Goal: Task Accomplishment & Management: Use online tool/utility

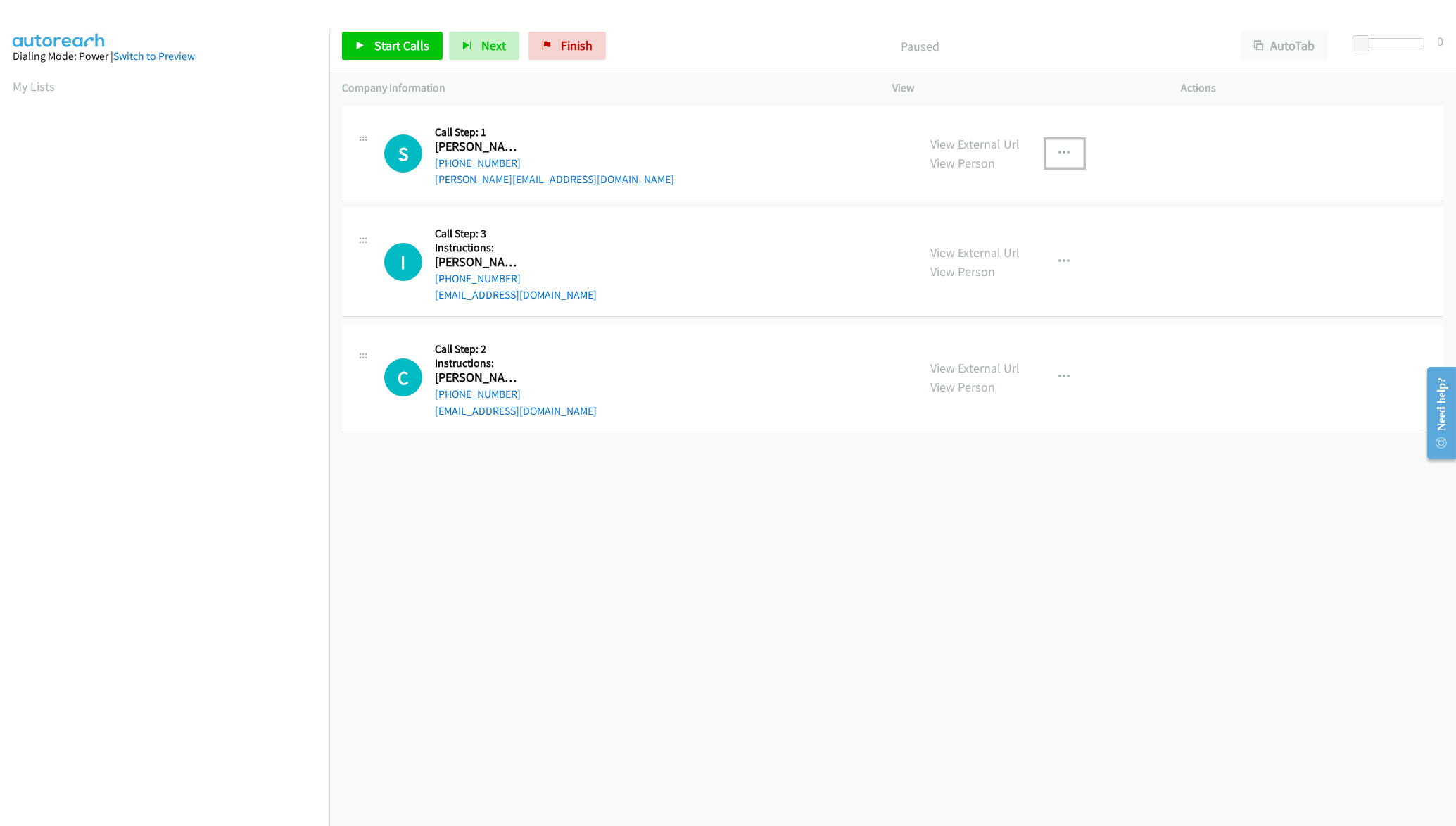
click at [1069, 152] on button "button" at bounding box center [1064, 153] width 38 height 28
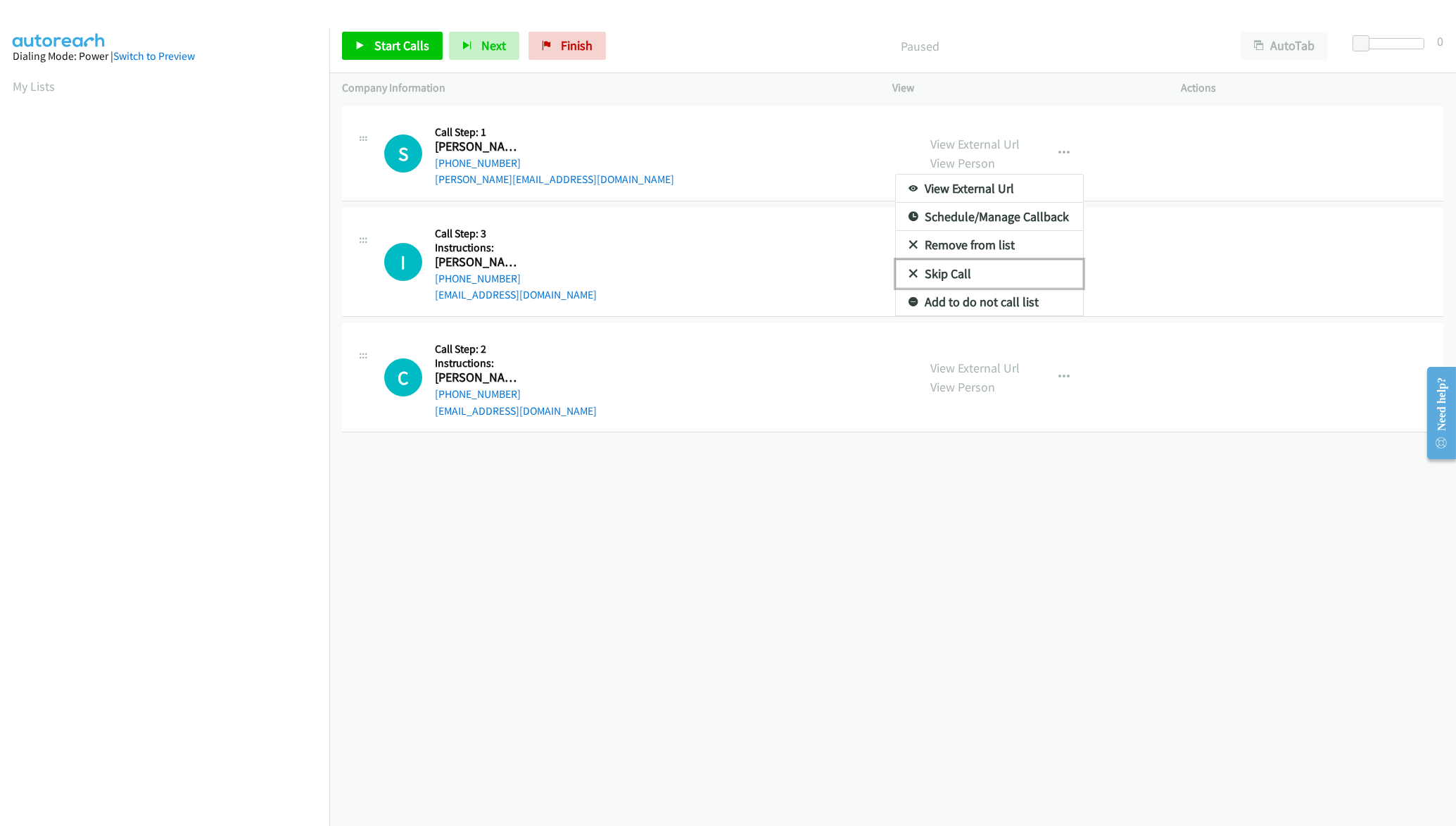
click at [962, 275] on link "Skip Call" at bounding box center [990, 274] width 187 height 28
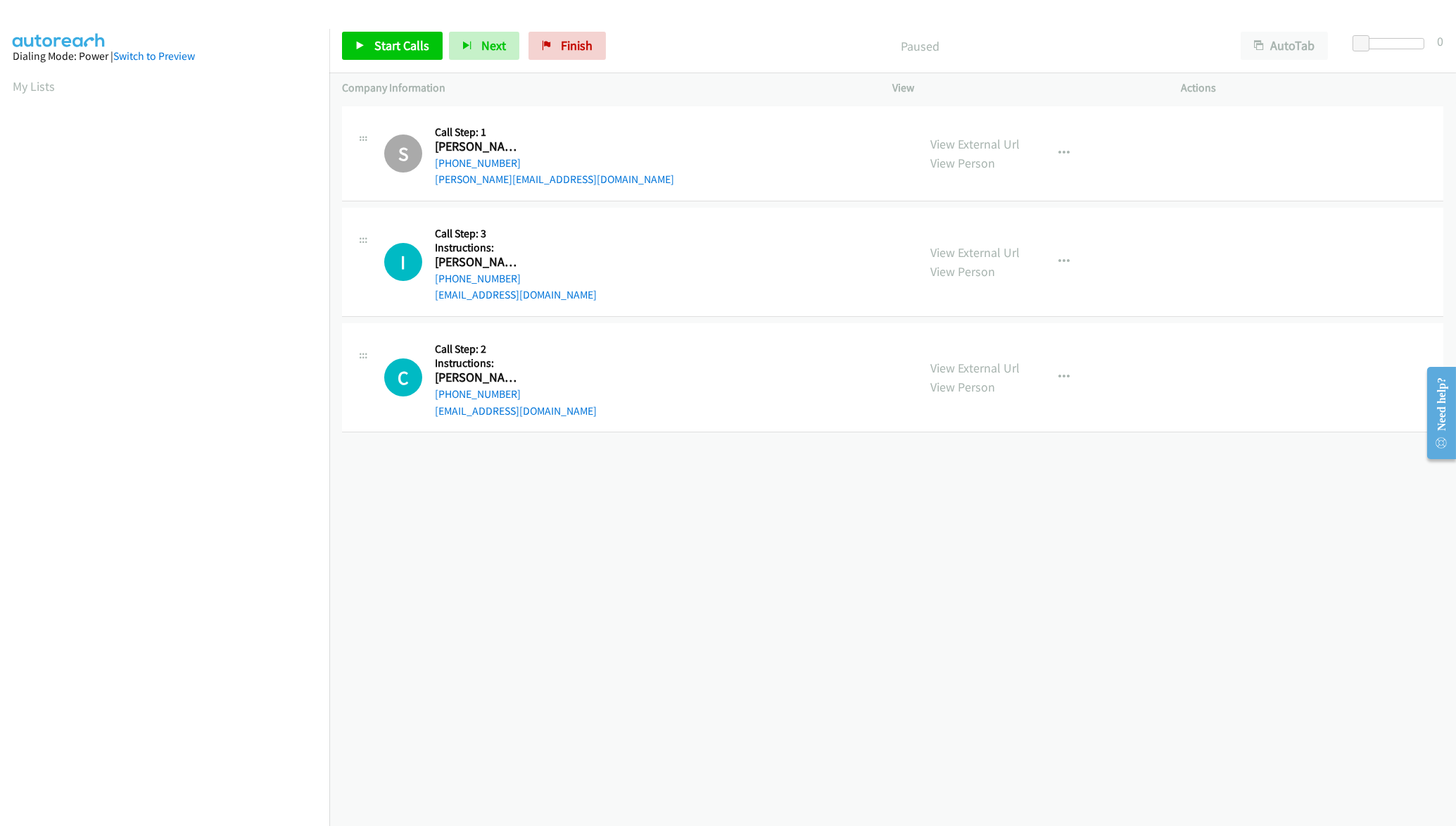
click at [962, 275] on link "View Person" at bounding box center [963, 271] width 65 height 16
click at [1073, 490] on button "button" at bounding box center [1064, 493] width 38 height 28
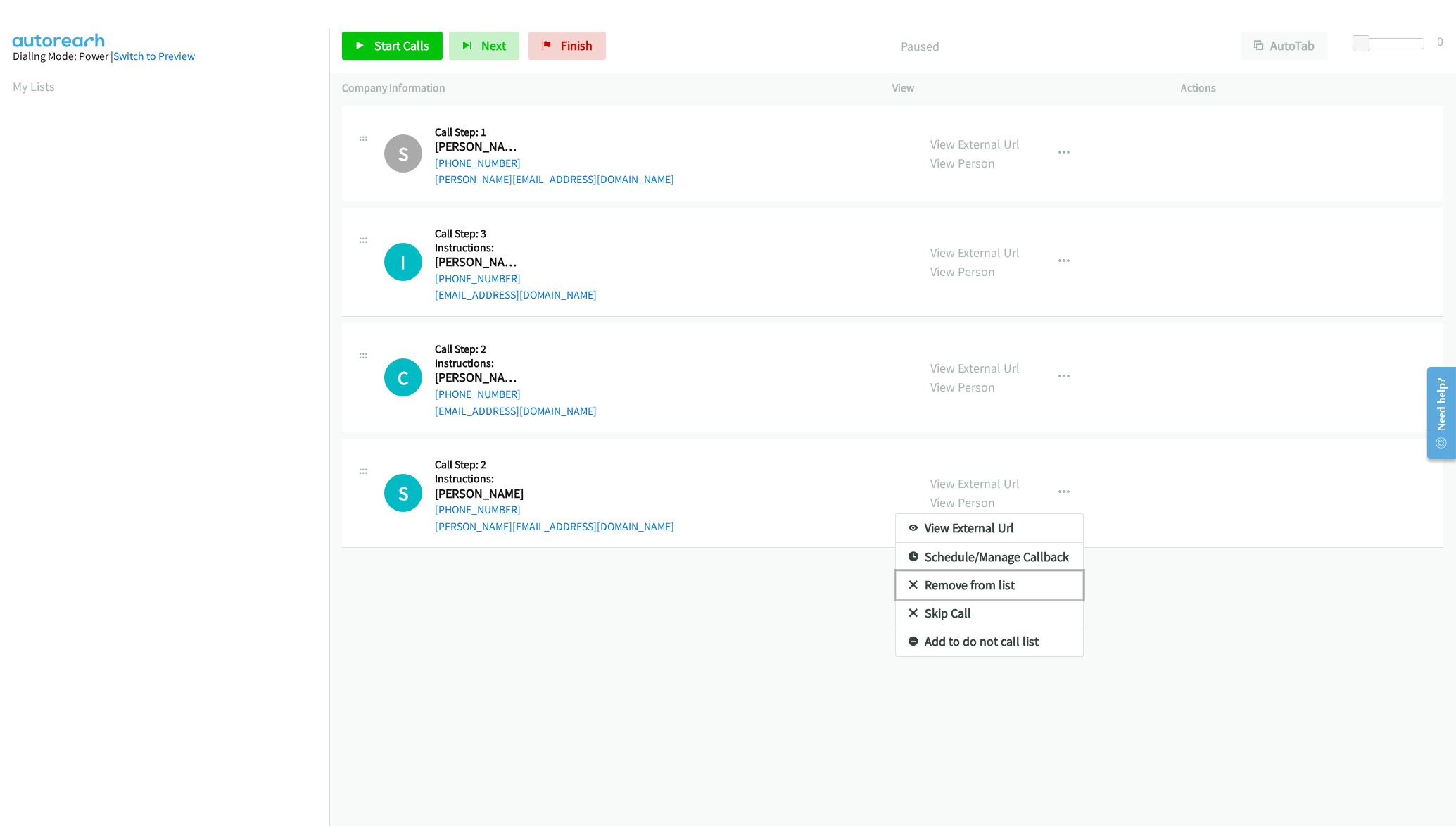
click at [1012, 594] on link "Remove from list" at bounding box center [990, 585] width 187 height 28
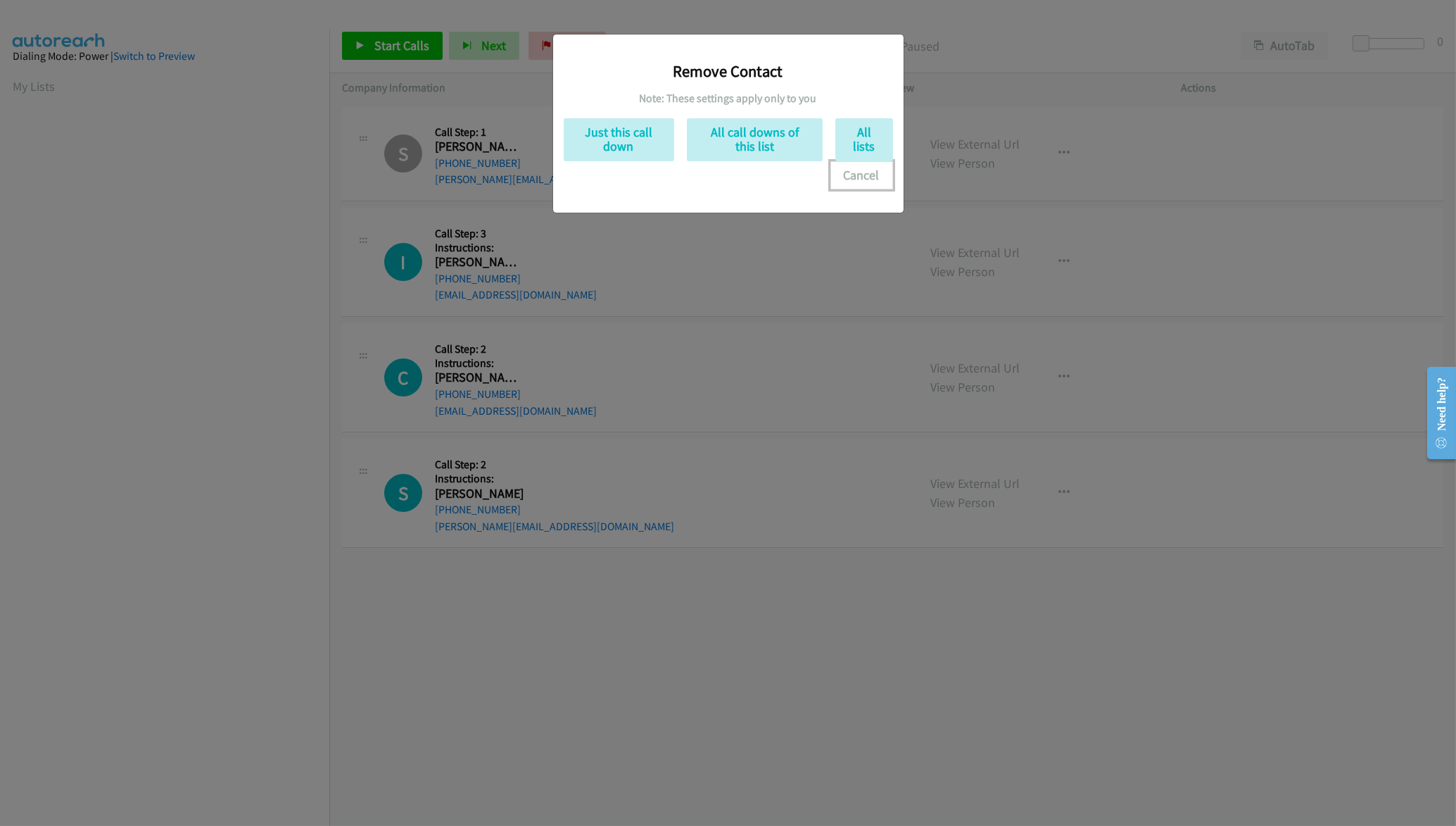
click at [863, 179] on button "Cancel" at bounding box center [862, 175] width 62 height 28
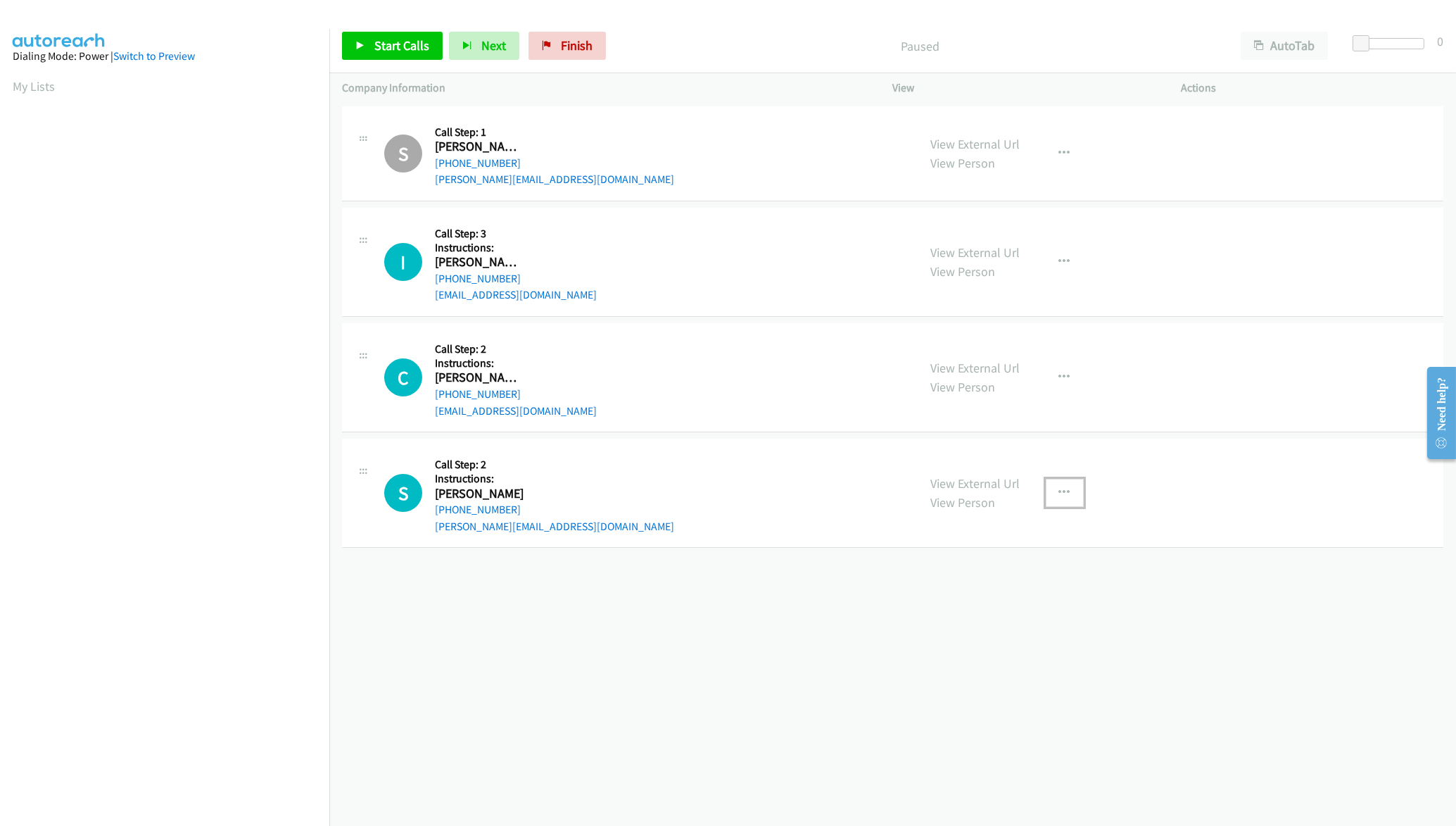
click at [1059, 494] on icon "button" at bounding box center [1065, 493] width 12 height 12
click at [958, 608] on link "Skip Call" at bounding box center [990, 613] width 187 height 28
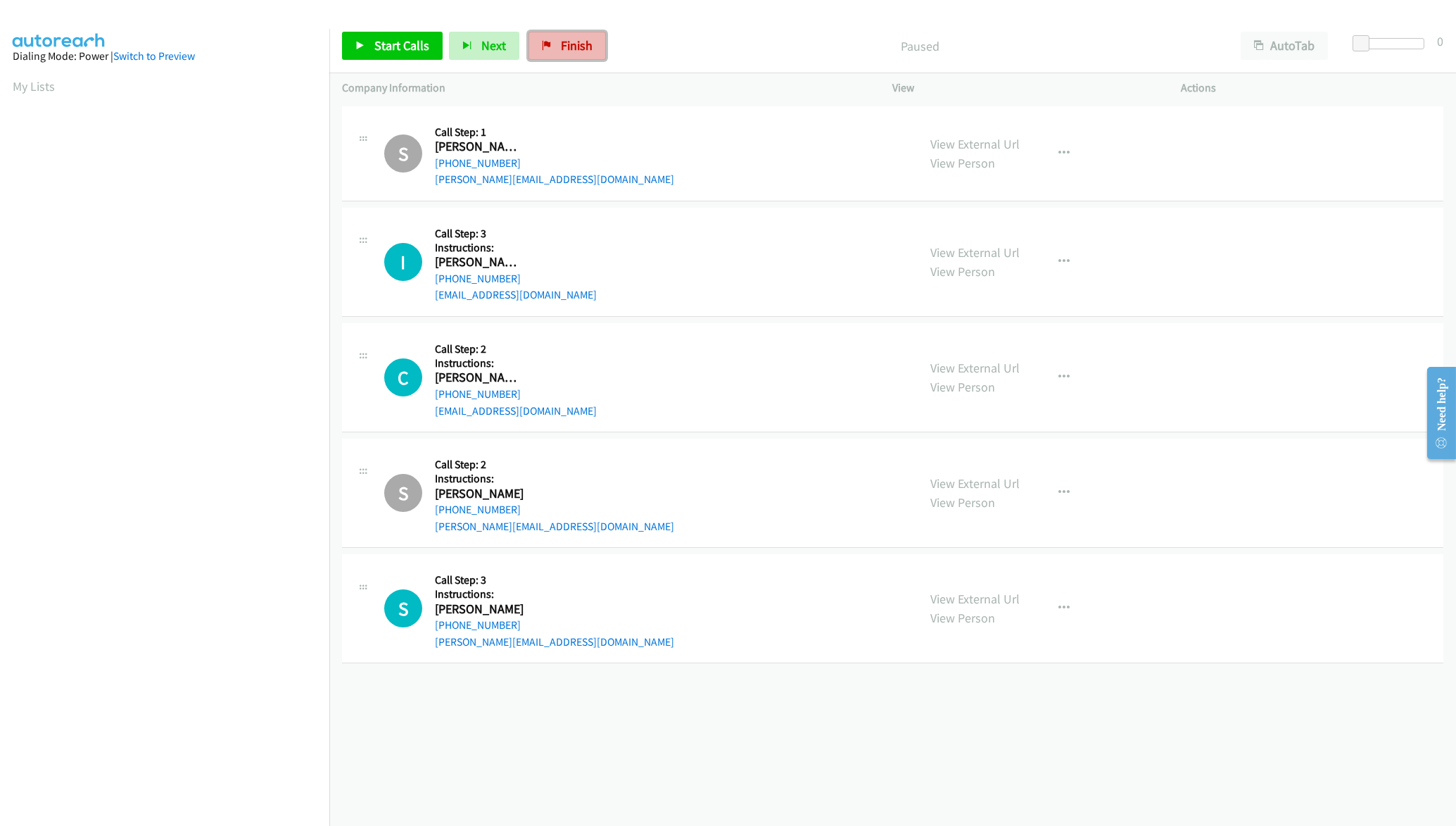
click at [554, 49] on link "Finish" at bounding box center [567, 46] width 78 height 28
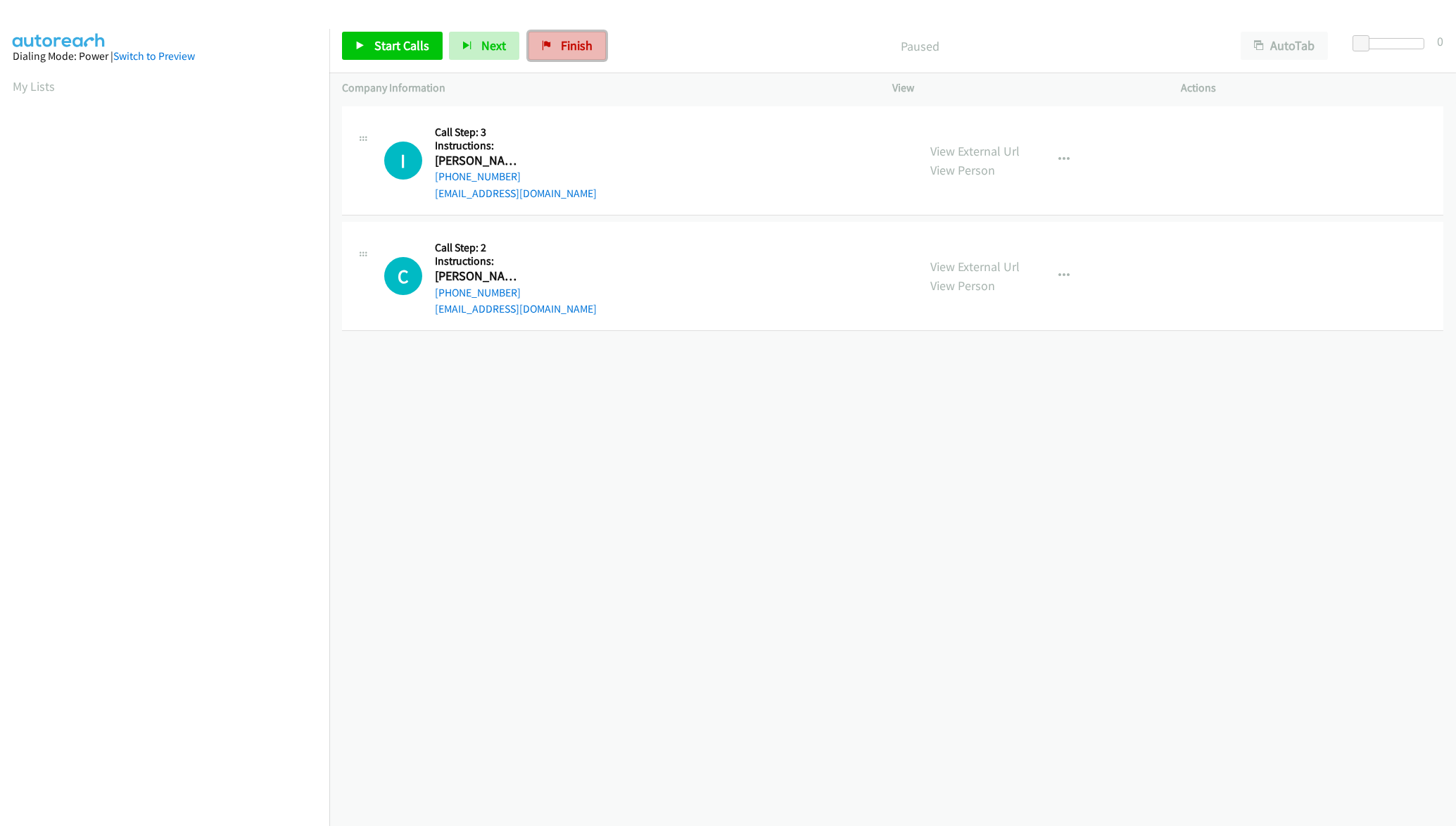
click at [551, 49] on link "Finish" at bounding box center [567, 46] width 78 height 28
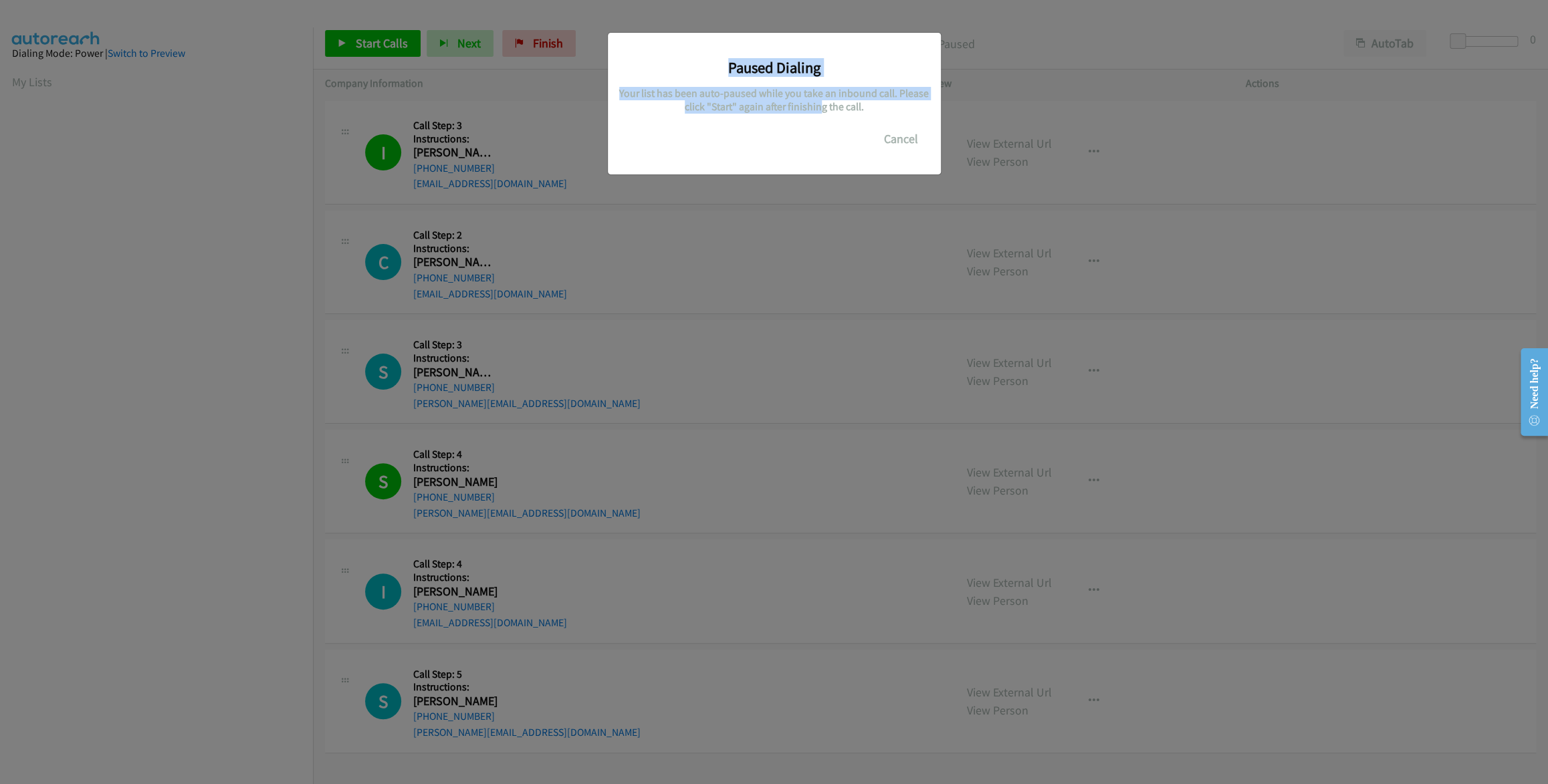
drag, startPoint x: 725, startPoint y: 63, endPoint x: 817, endPoint y: 110, distance: 103.3
click at [818, 111] on div "Paused Dialing Your list has been auto-paused while you take an inbound call. P…" at bounding box center [774, 97] width 313 height 110
click at [817, 110] on h5 "Your list has been auto-paused while you take an inbound call. Please click "St…" at bounding box center [774, 100] width 313 height 26
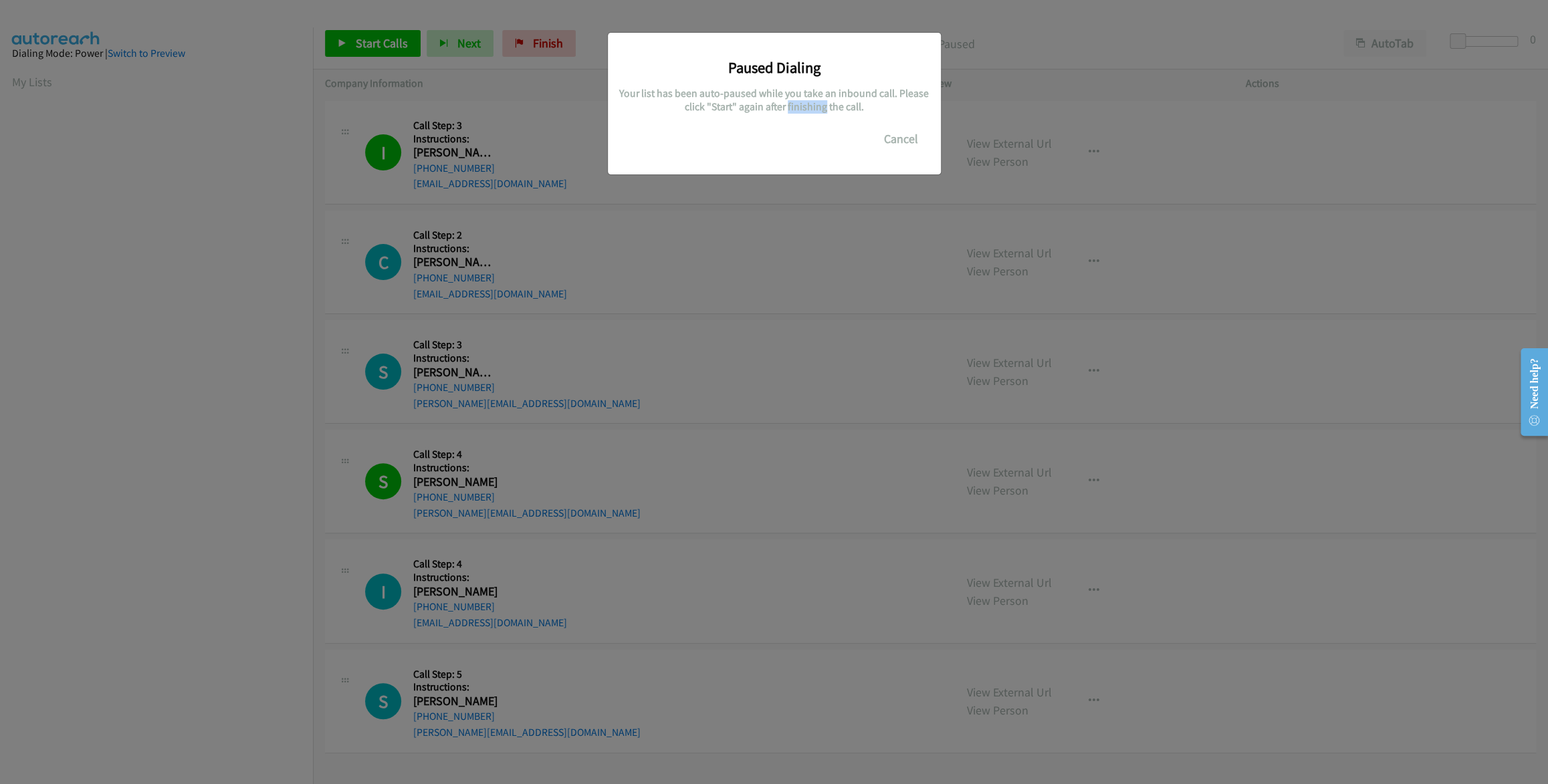
click at [817, 110] on h5 "Your list has been auto-paused while you take an inbound call. Please click "St…" at bounding box center [774, 100] width 313 height 26
click at [771, 68] on h3 "Paused Dialing" at bounding box center [774, 67] width 313 height 19
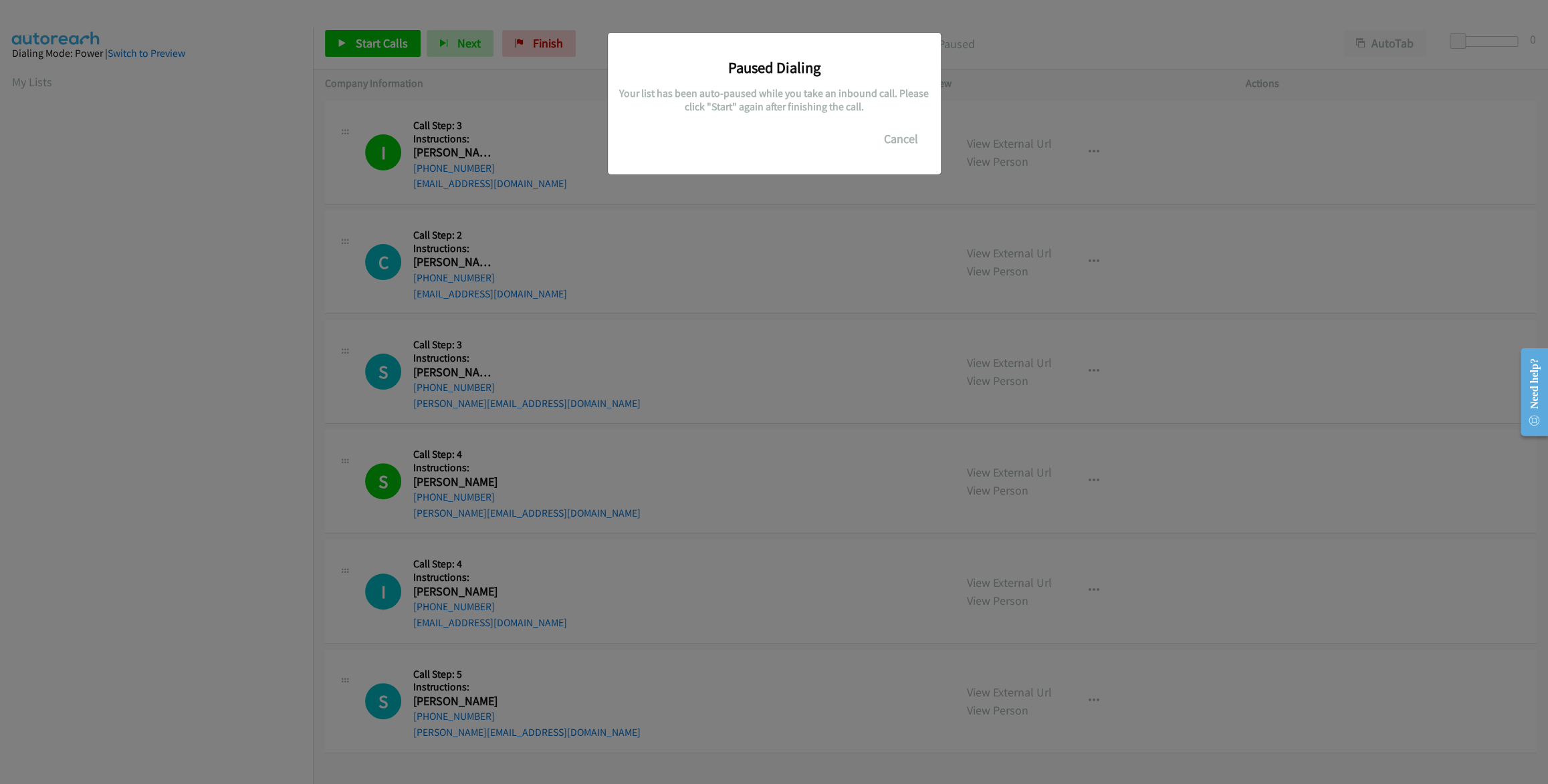
click at [786, 102] on h5 "Your list has been auto-paused while you take an inbound call. Please click "St…" at bounding box center [774, 100] width 313 height 26
click at [779, 81] on div "Paused Dialing Your list has been auto-paused while you take an inbound call. P…" at bounding box center [774, 97] width 313 height 110
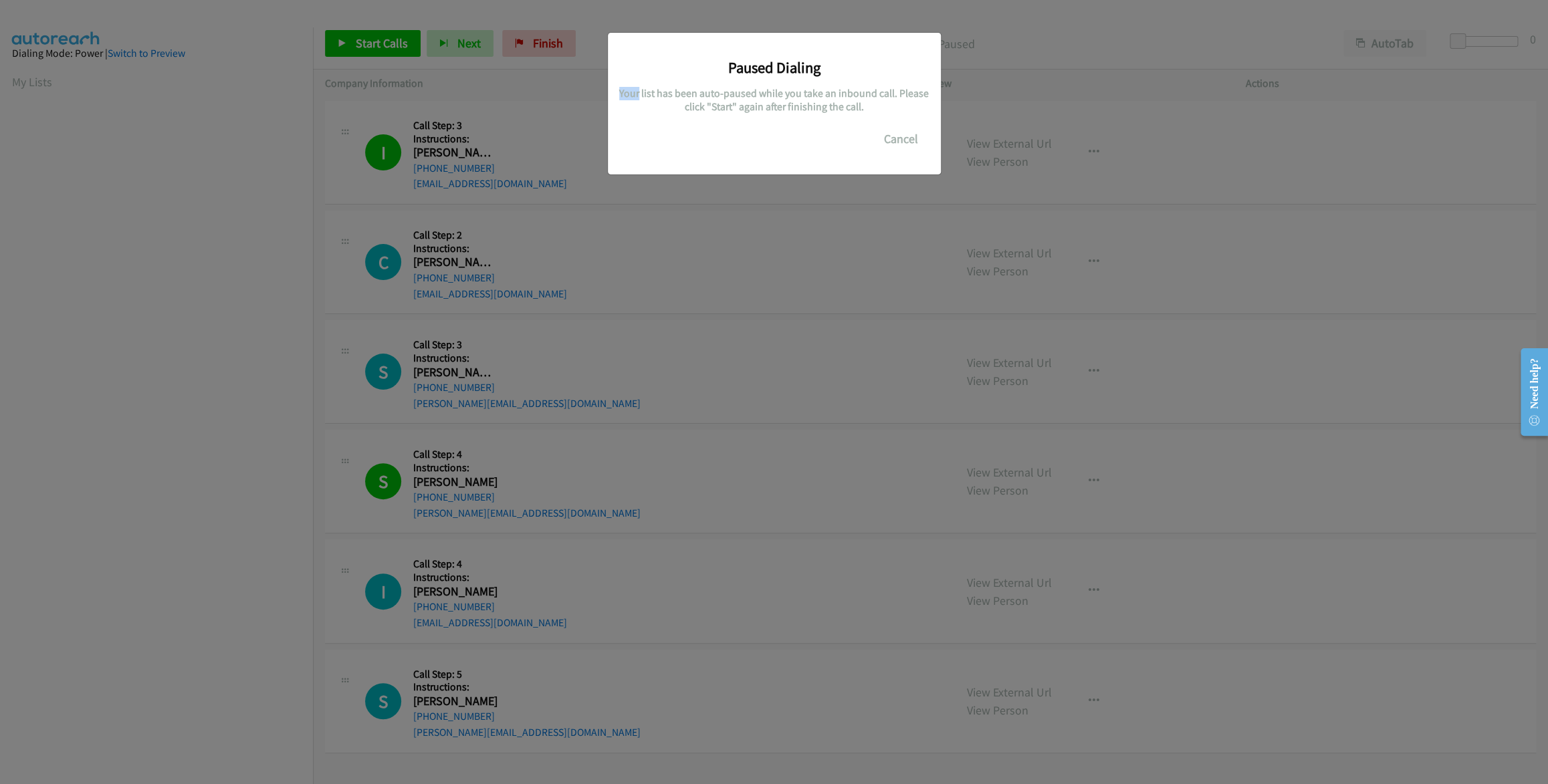
click at [779, 81] on div "Paused Dialing Your list has been auto-paused while you take an inbound call. P…" at bounding box center [774, 97] width 313 height 110
click at [904, 135] on button "Cancel" at bounding box center [901, 138] width 59 height 27
click at [895, 137] on button "Cancel" at bounding box center [901, 138] width 59 height 27
click at [899, 134] on button "Cancel" at bounding box center [901, 138] width 59 height 27
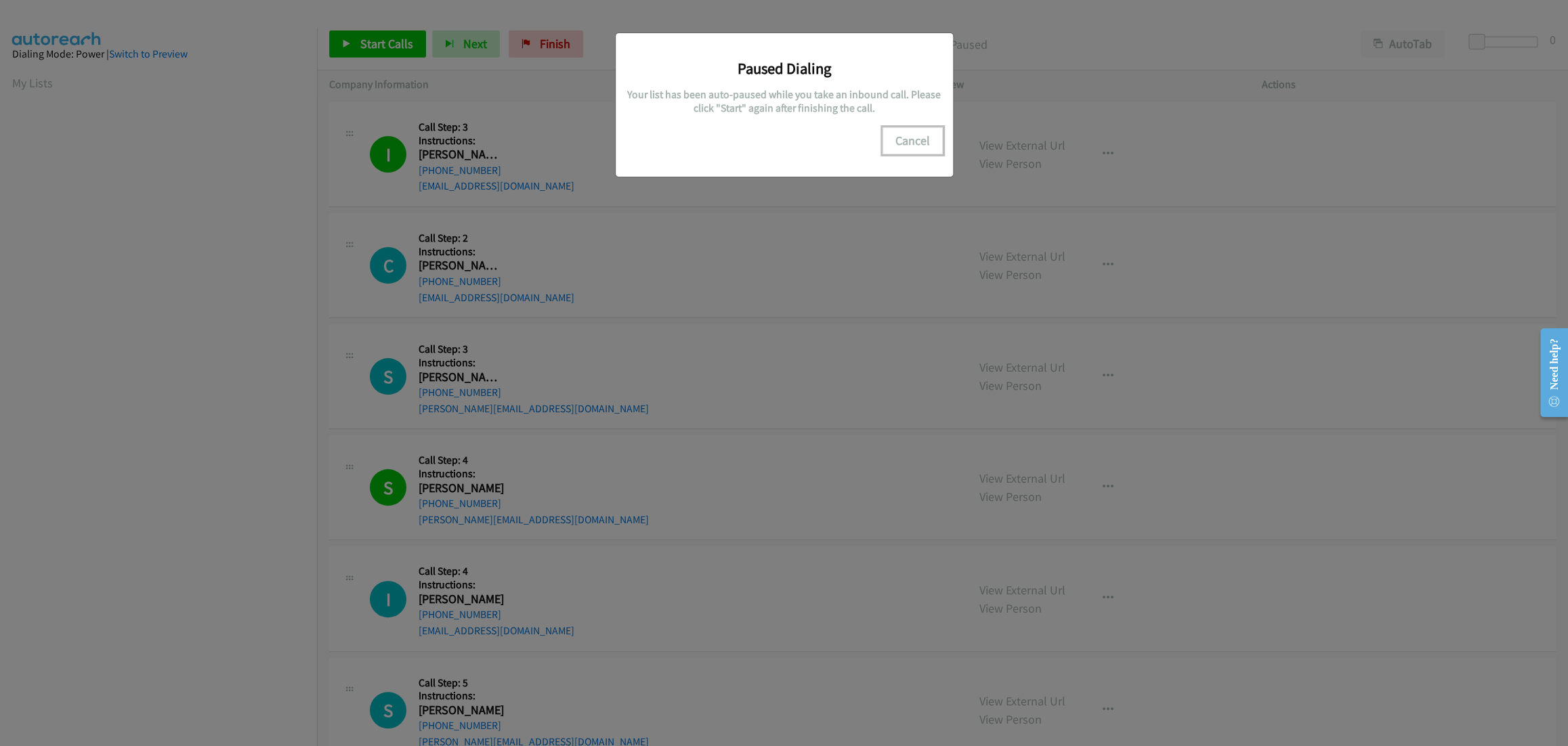
click at [911, 135] on button "Cancel" at bounding box center [912, 140] width 60 height 27
click at [377, 237] on div "Paused Dialing Your list has been auto-paused while you take an inbound call. P…" at bounding box center [784, 378] width 1568 height 733
click at [325, 212] on div "Paused Dialing Your list has been auto-paused while you take an inbound call. P…" at bounding box center [784, 378] width 1568 height 733
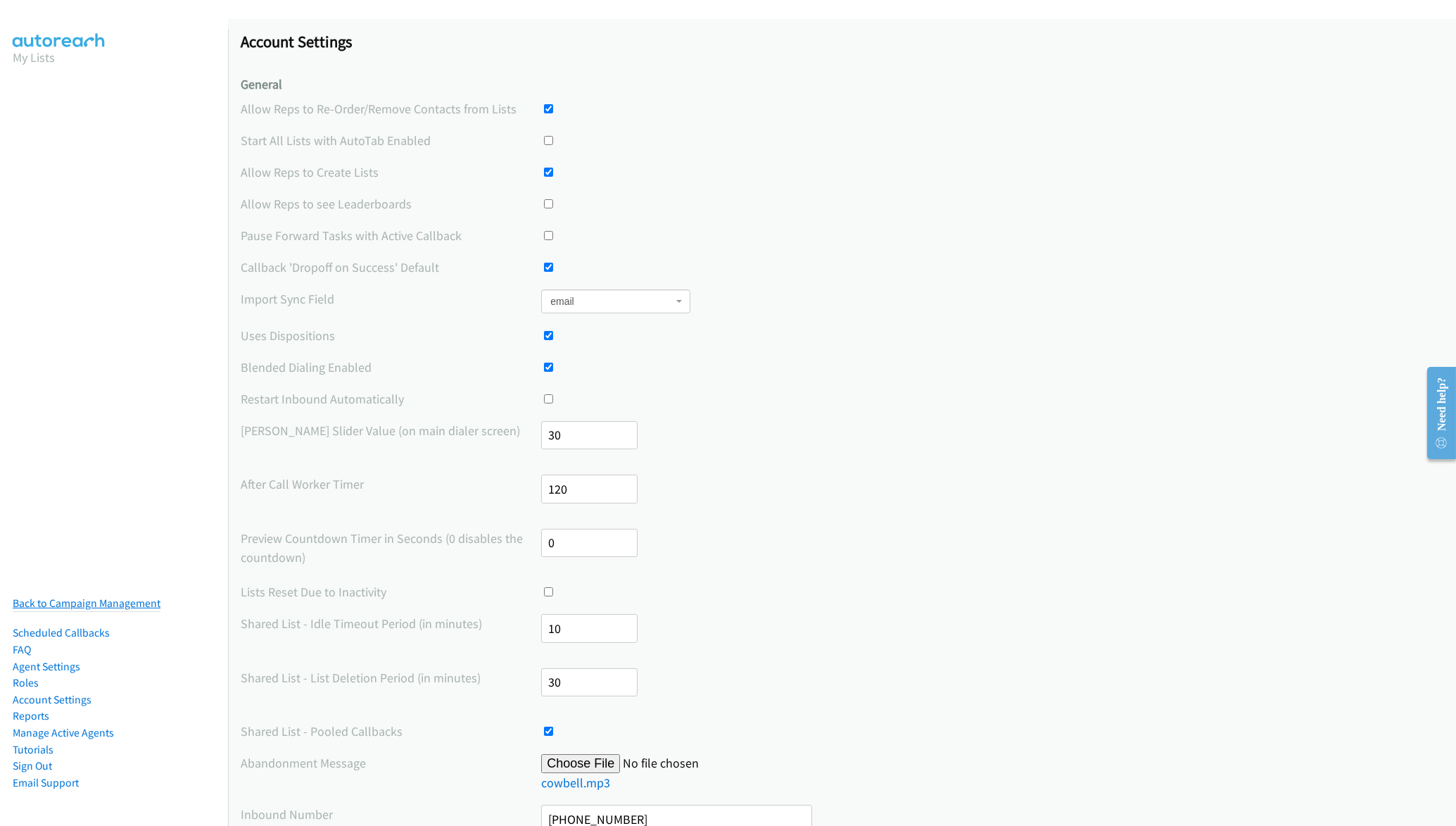
click at [118, 608] on link "Back to Campaign Management" at bounding box center [86, 603] width 148 height 13
click at [118, 607] on link "Back to Campaign Management" at bounding box center [86, 603] width 148 height 13
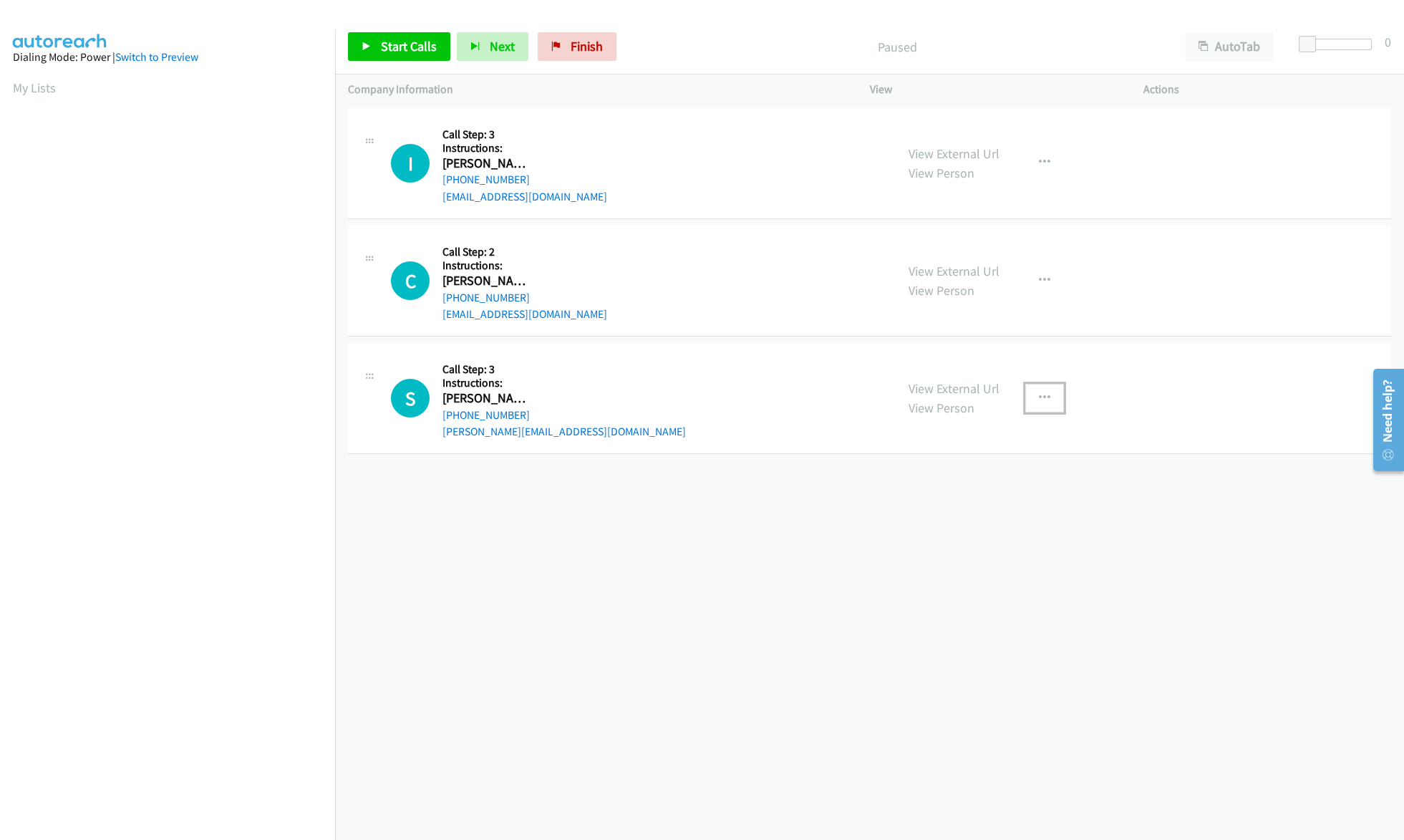
click at [1048, 393] on icon "button" at bounding box center [1045, 399] width 12 height 12
click at [946, 526] on link "Skip Call" at bounding box center [968, 520] width 190 height 29
click at [381, 41] on span "Start Calls" at bounding box center [409, 46] width 56 height 16
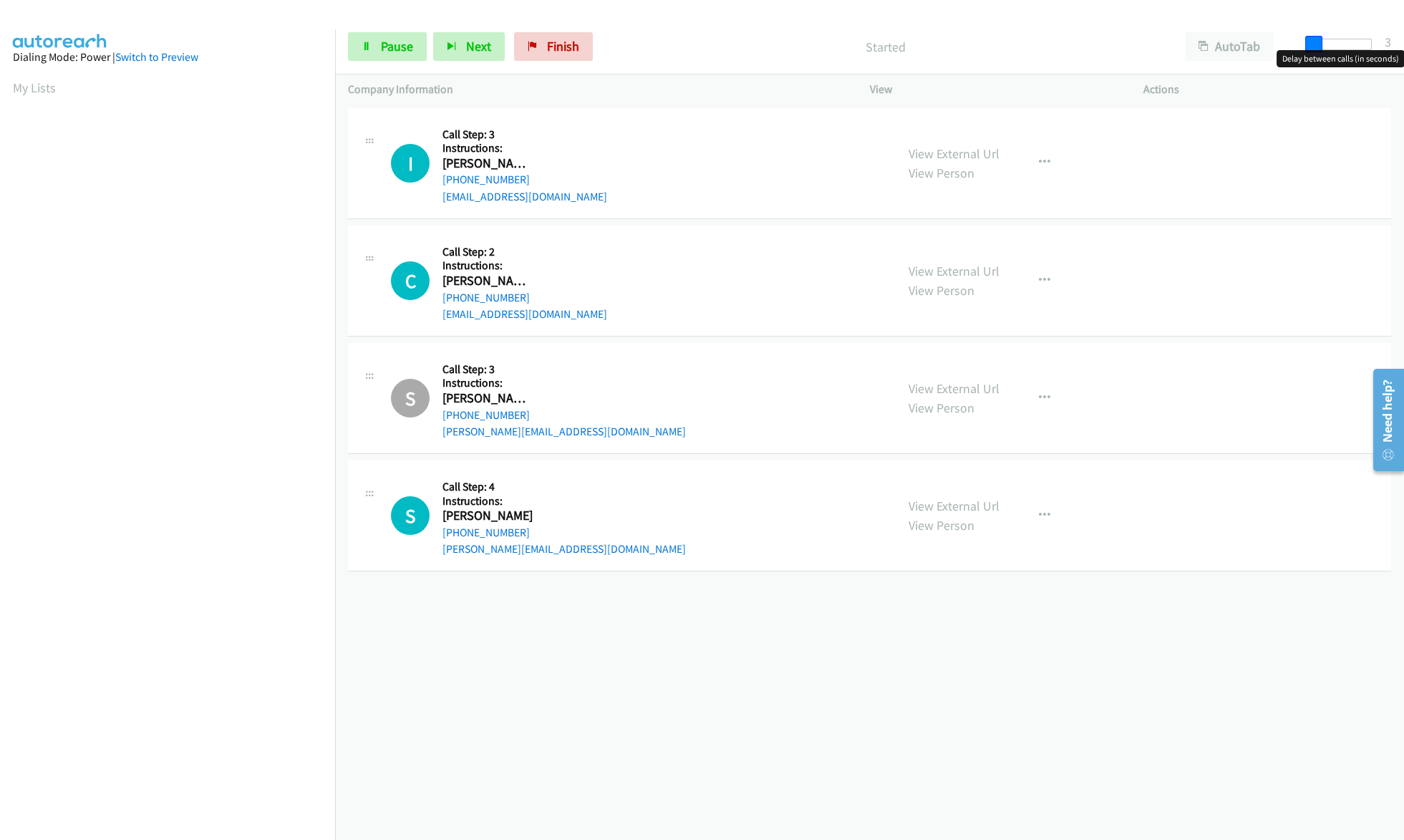
click at [1315, 41] on span at bounding box center [1313, 44] width 17 height 17
click at [1318, 41] on span at bounding box center [1318, 44] width 17 height 17
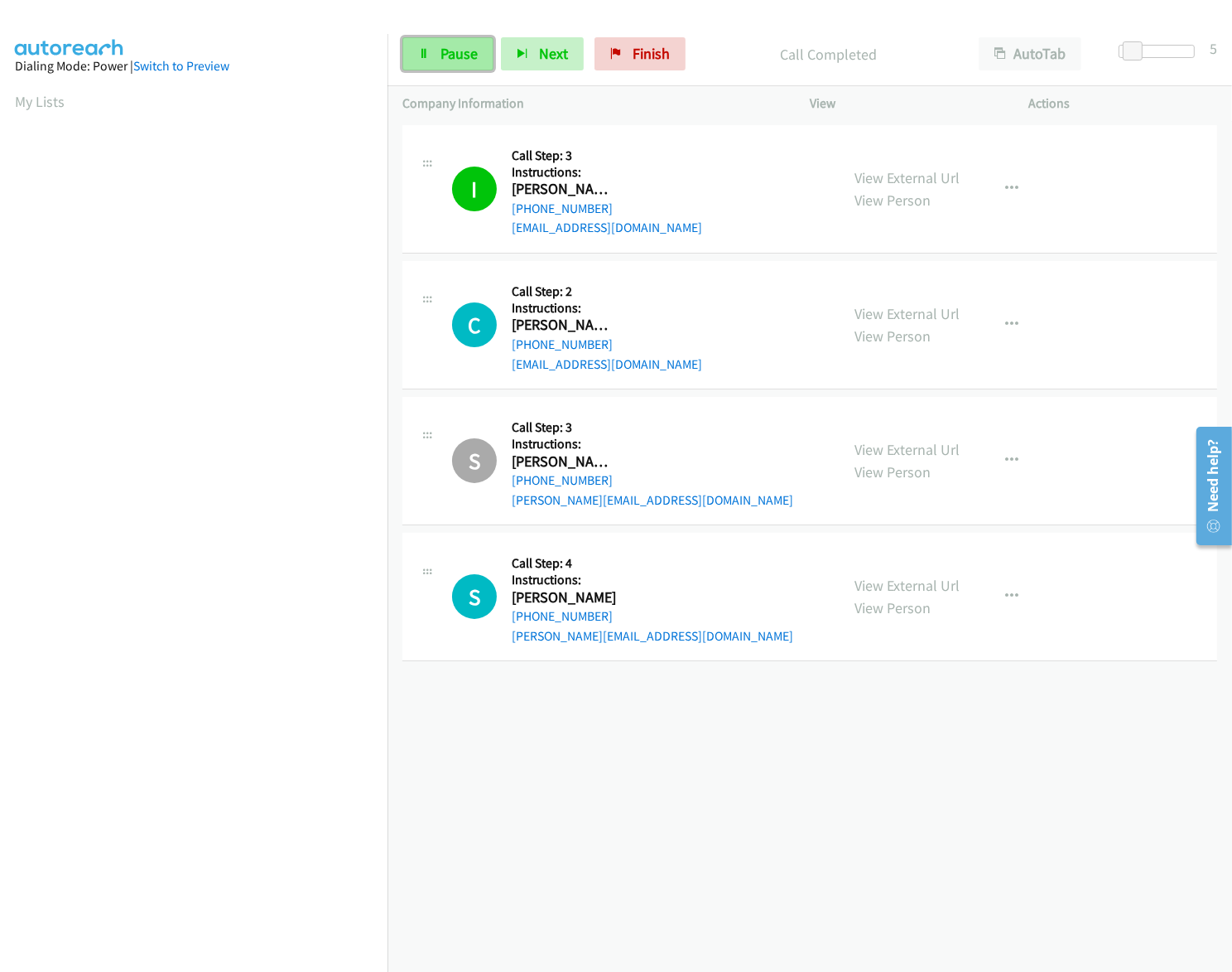
click at [451, 56] on span "Pause" at bounding box center [459, 53] width 38 height 19
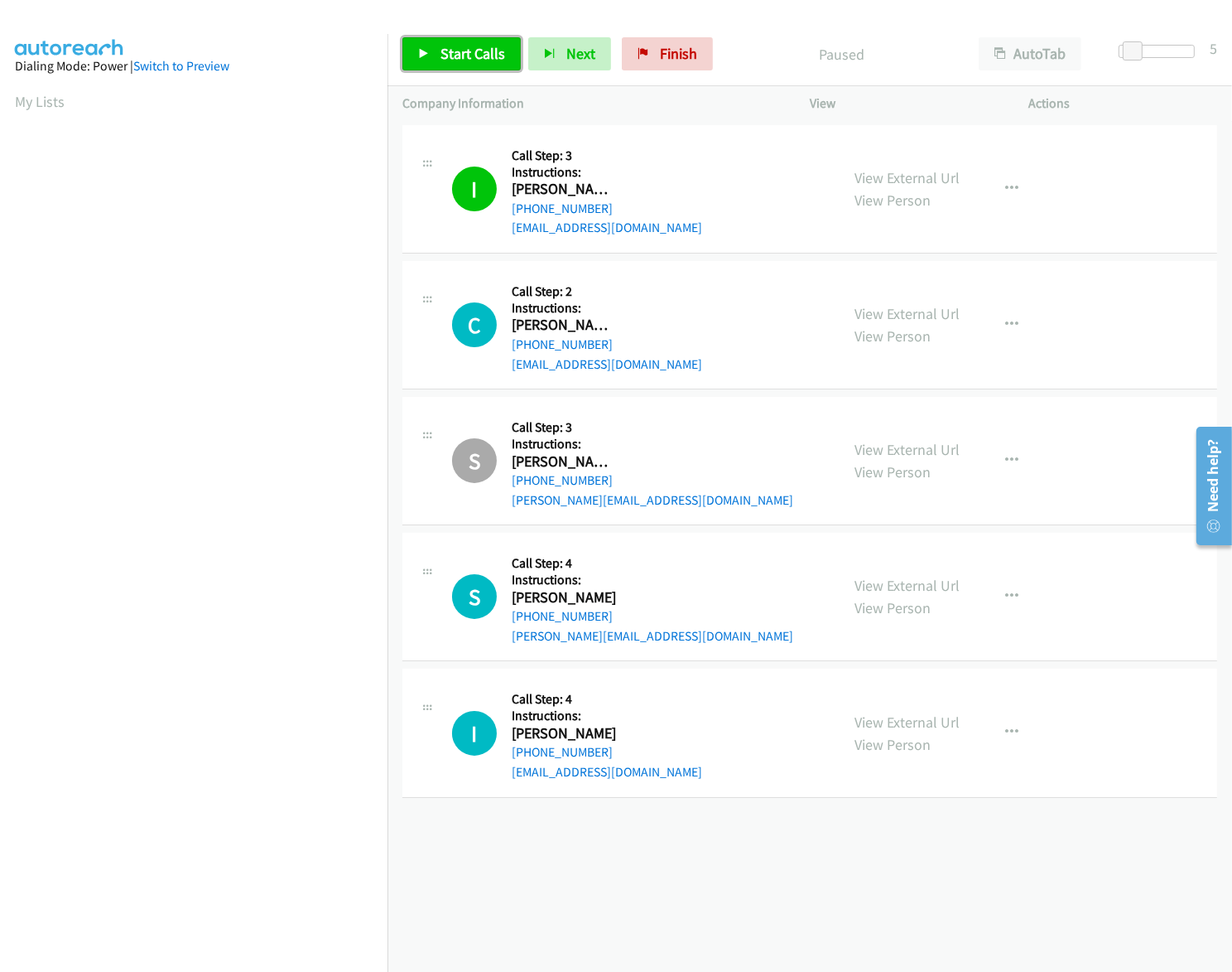
click at [456, 59] on span "Start Calls" at bounding box center [473, 53] width 65 height 19
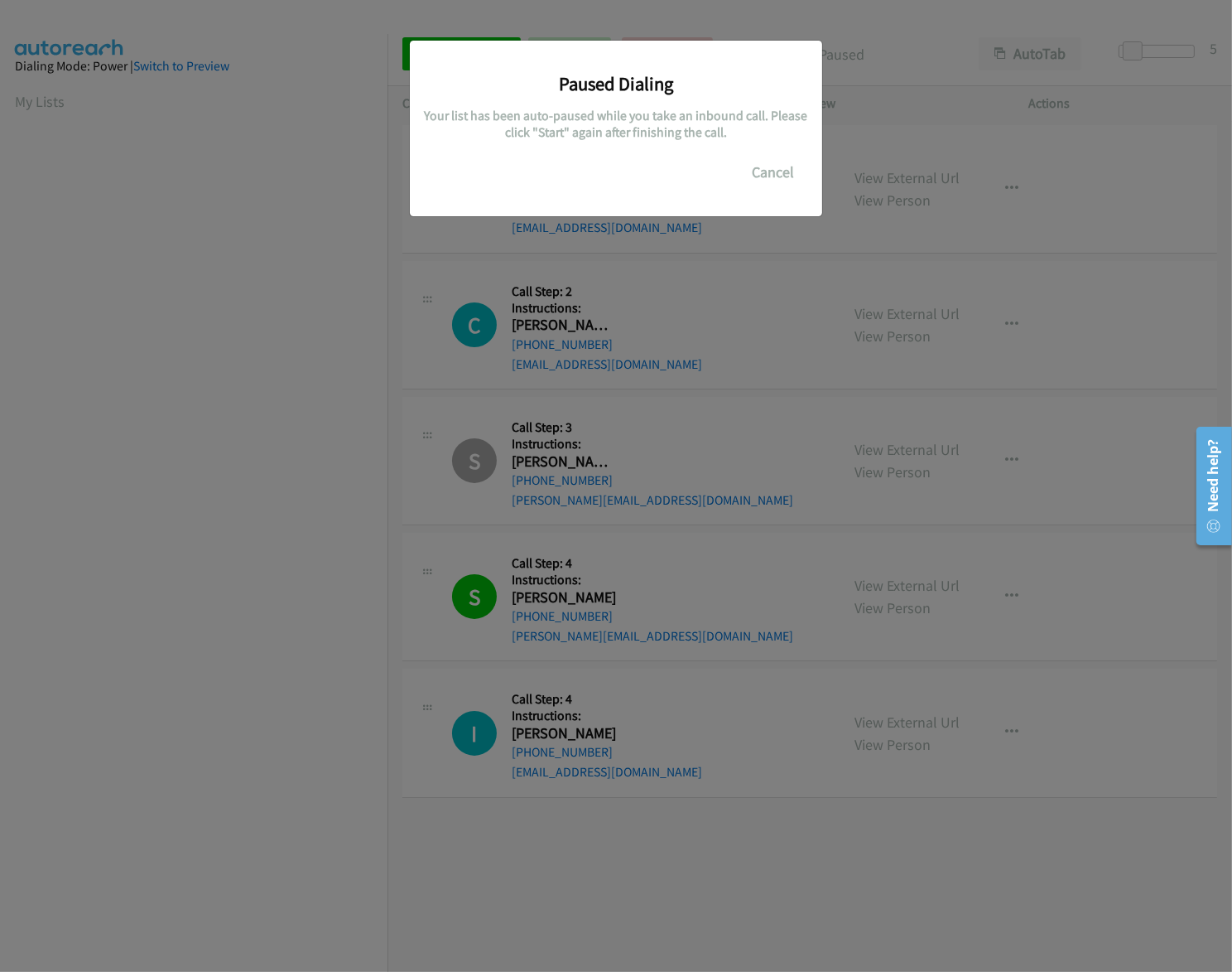
click at [312, 624] on div "Paused Dialing Your list has been auto-paused while you take an inbound call. P…" at bounding box center [616, 493] width 1232 height 957
click at [367, 447] on div "Paused Dialing Your list has been auto-paused while you take an inbound call. P…" at bounding box center [616, 493] width 1232 height 957
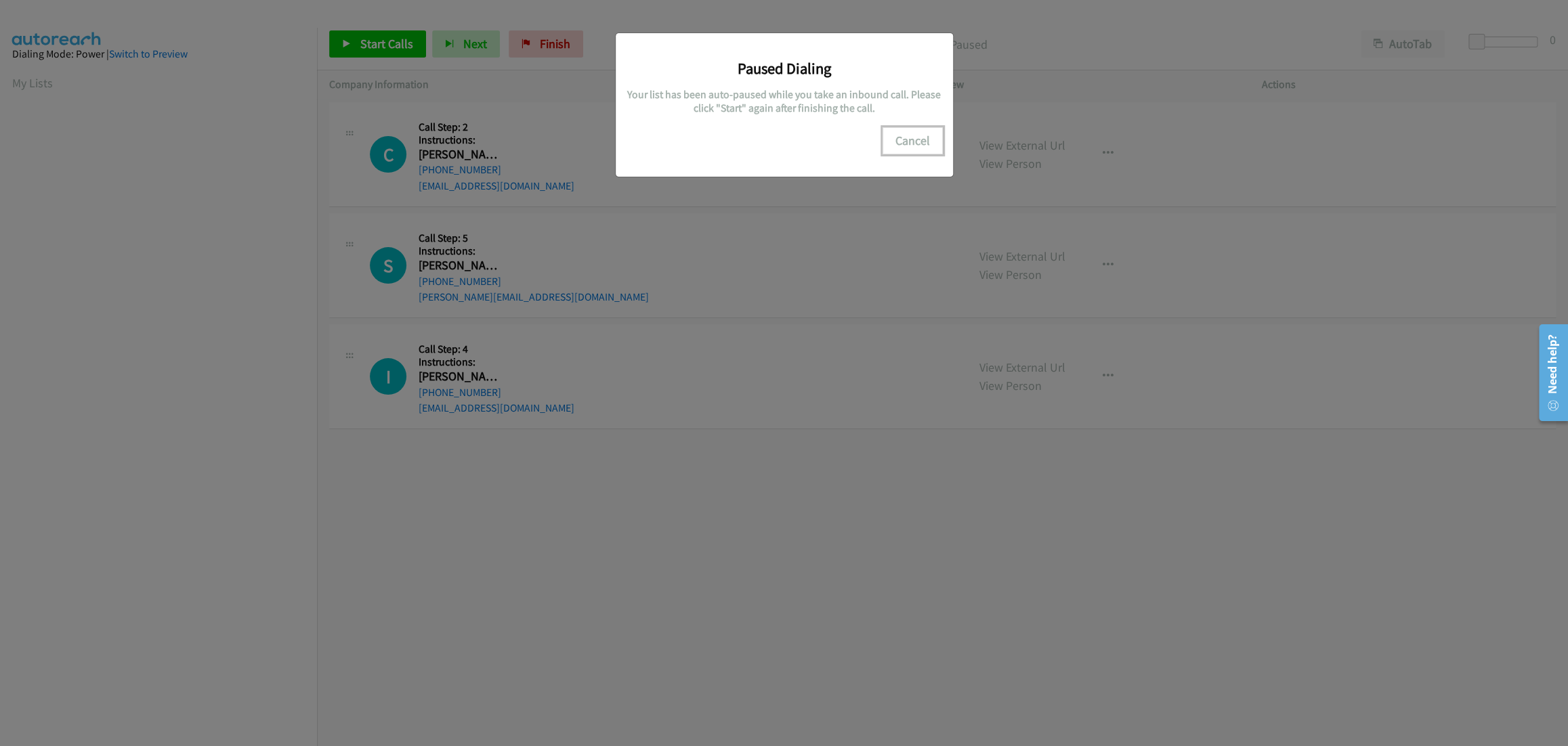
click at [901, 134] on button "Cancel" at bounding box center [912, 140] width 60 height 27
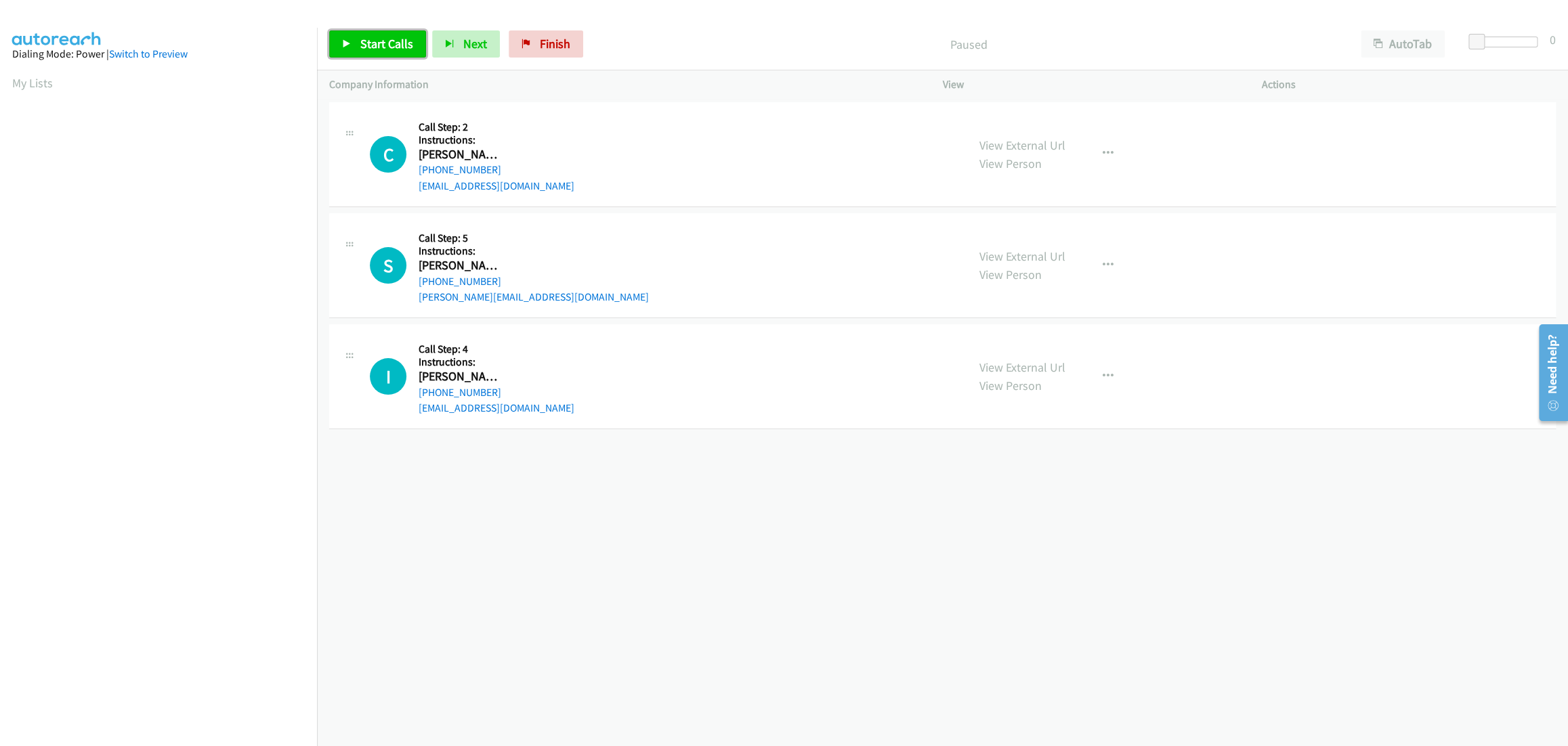
click at [386, 52] on link "Start Calls" at bounding box center [377, 44] width 97 height 27
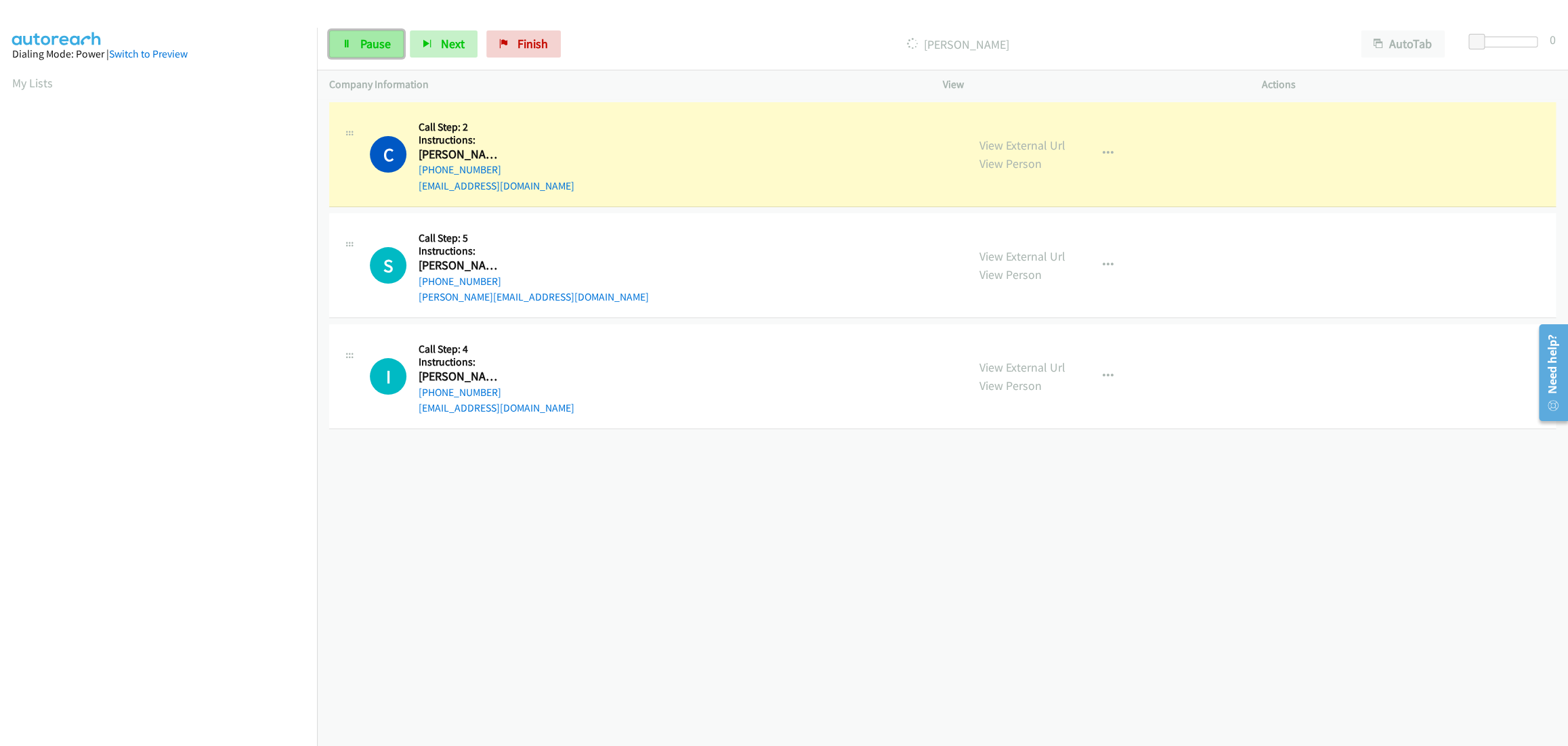
click at [355, 37] on link "Pause" at bounding box center [366, 44] width 75 height 27
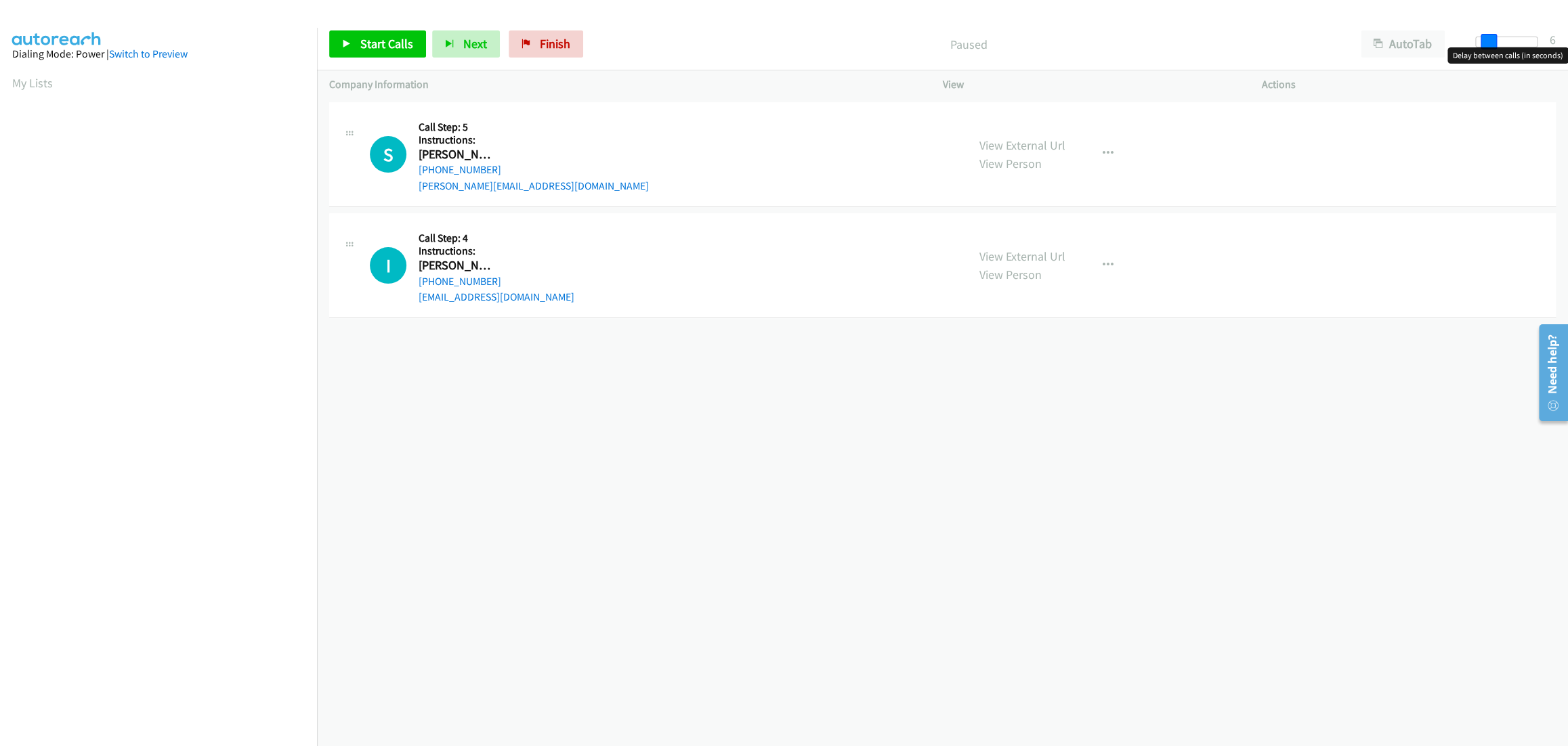
drag, startPoint x: 1479, startPoint y: 49, endPoint x: 1491, endPoint y: 49, distance: 12.0
click at [1491, 49] on body "Start Calls Pause Next Finish Paused AutoTab AutoTab 6 Company Information Info…" at bounding box center [784, 32] width 1568 height 64
click at [1109, 156] on icon "button" at bounding box center [1108, 154] width 11 height 11
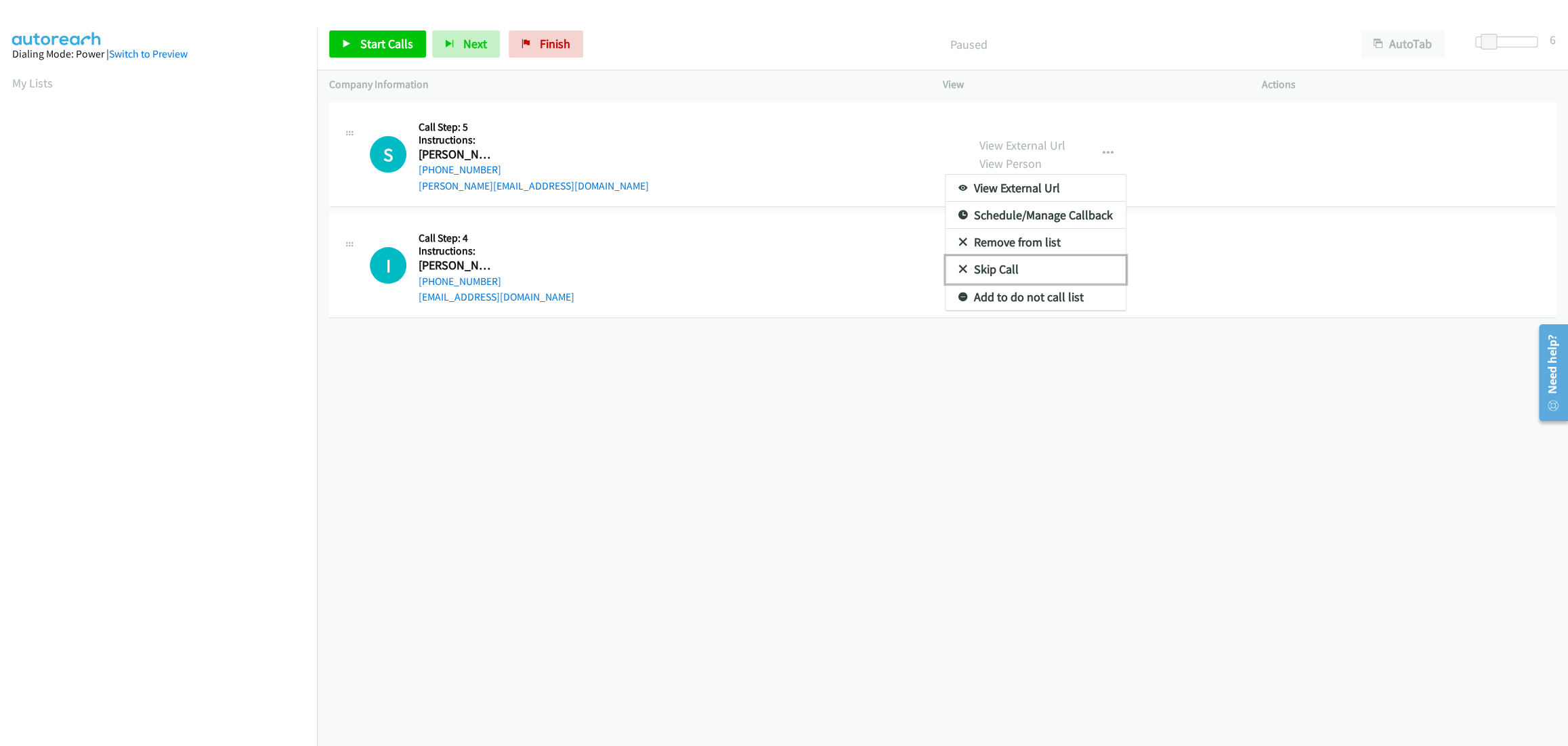
click at [1036, 260] on link "Skip Call" at bounding box center [1035, 269] width 180 height 27
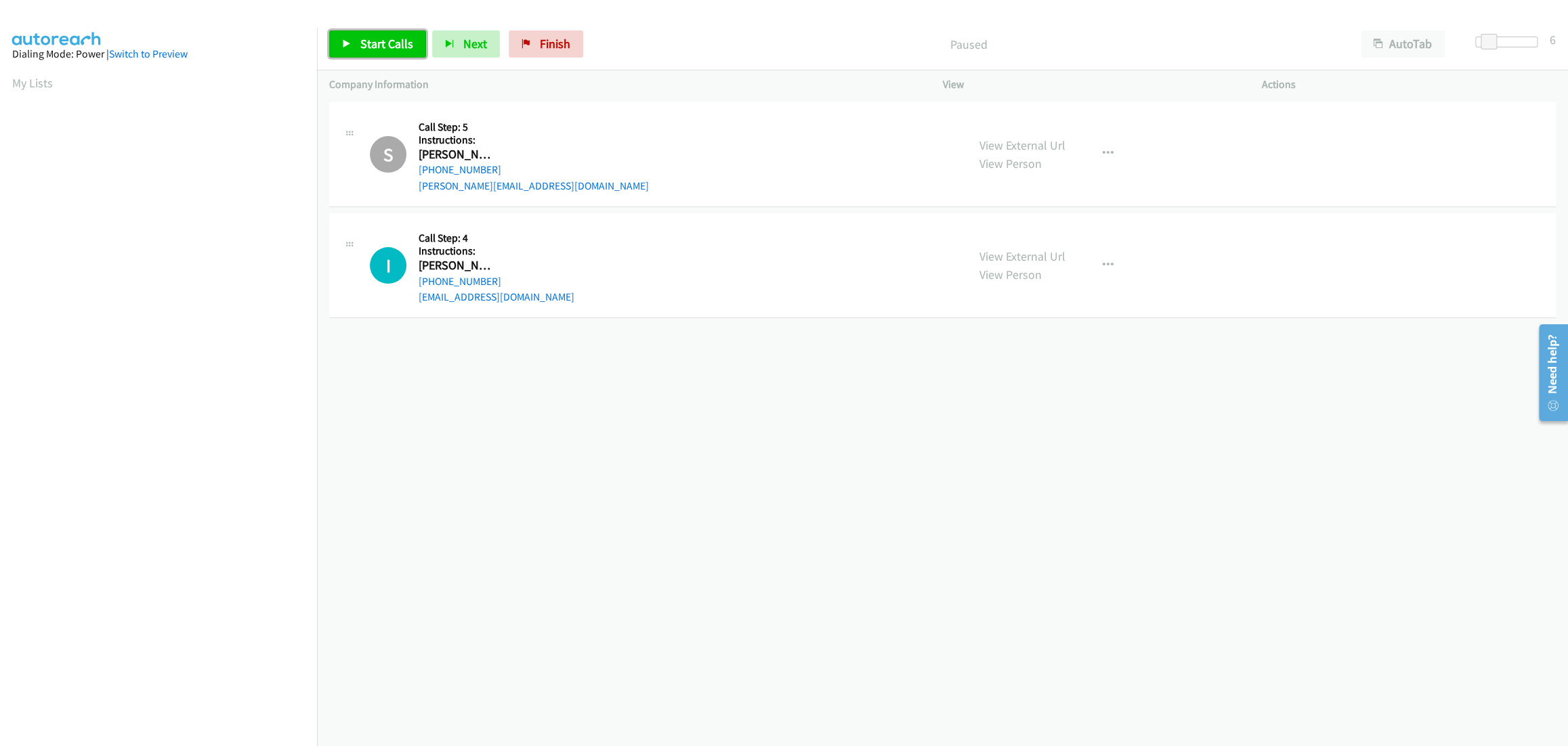
click at [387, 42] on span "Start Calls" at bounding box center [387, 43] width 53 height 15
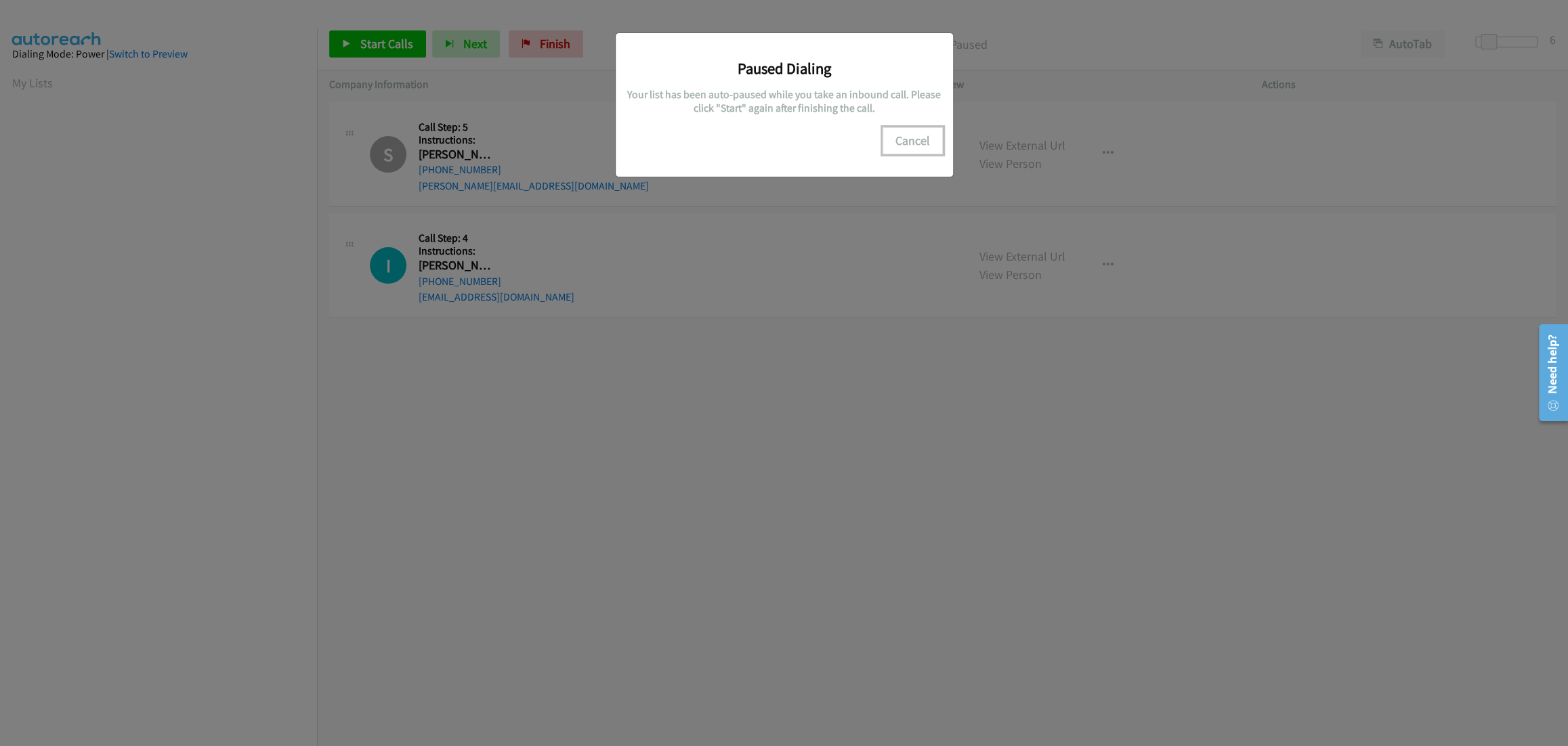
click at [924, 143] on button "Cancel" at bounding box center [912, 140] width 60 height 27
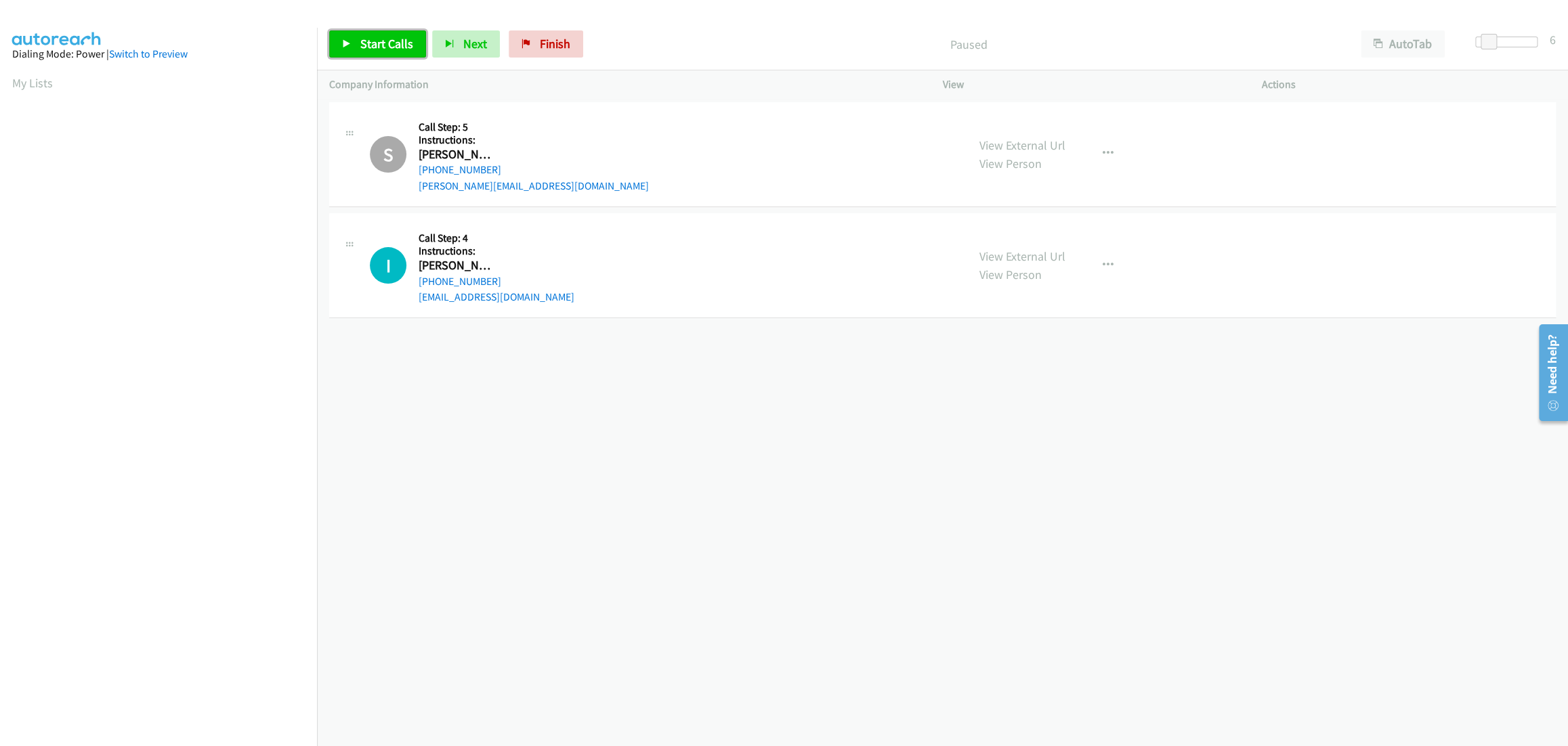
click at [377, 57] on link "Start Calls" at bounding box center [377, 44] width 97 height 27
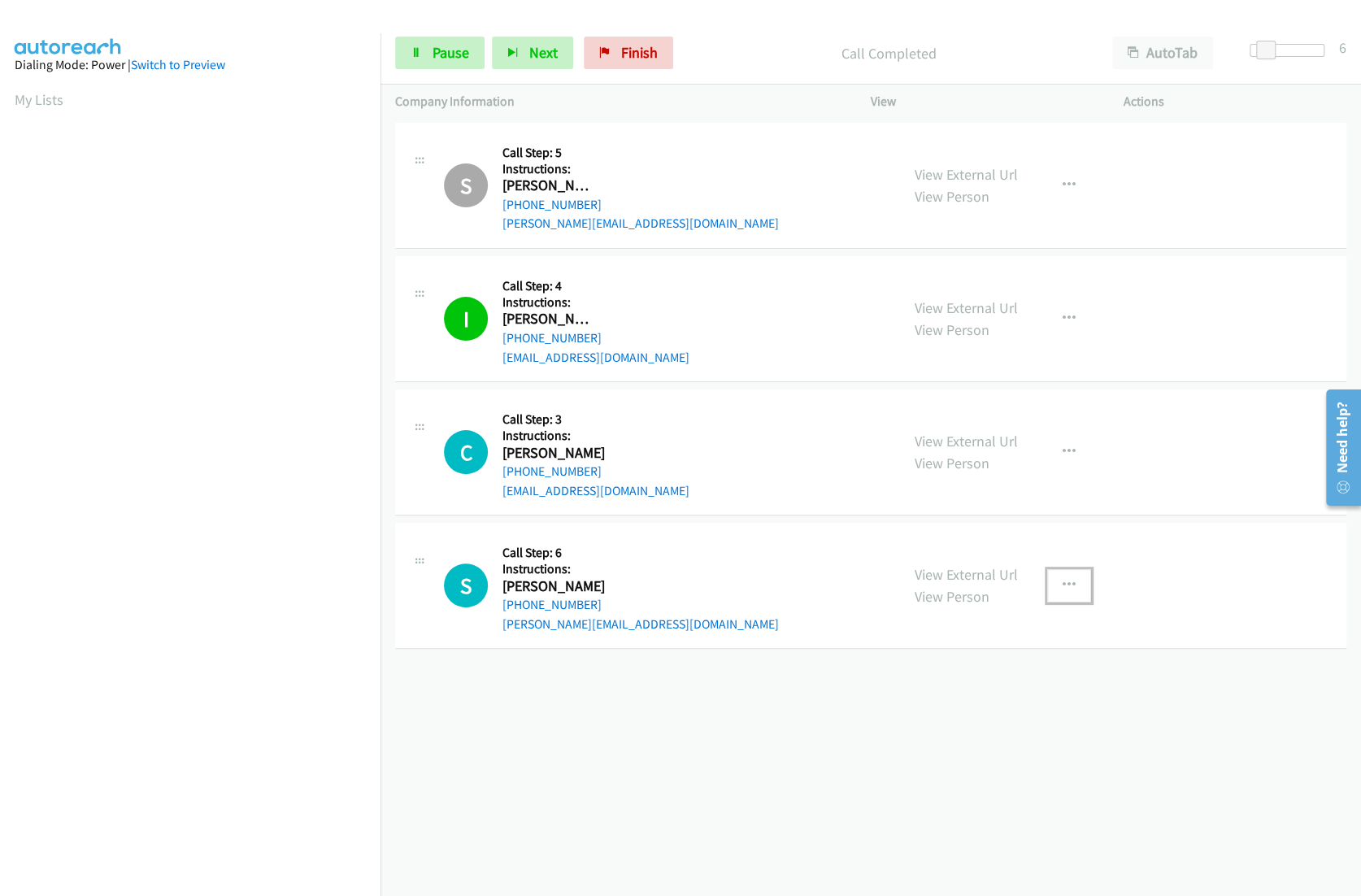
click at [1072, 583] on icon "button" at bounding box center [1069, 586] width 13 height 13
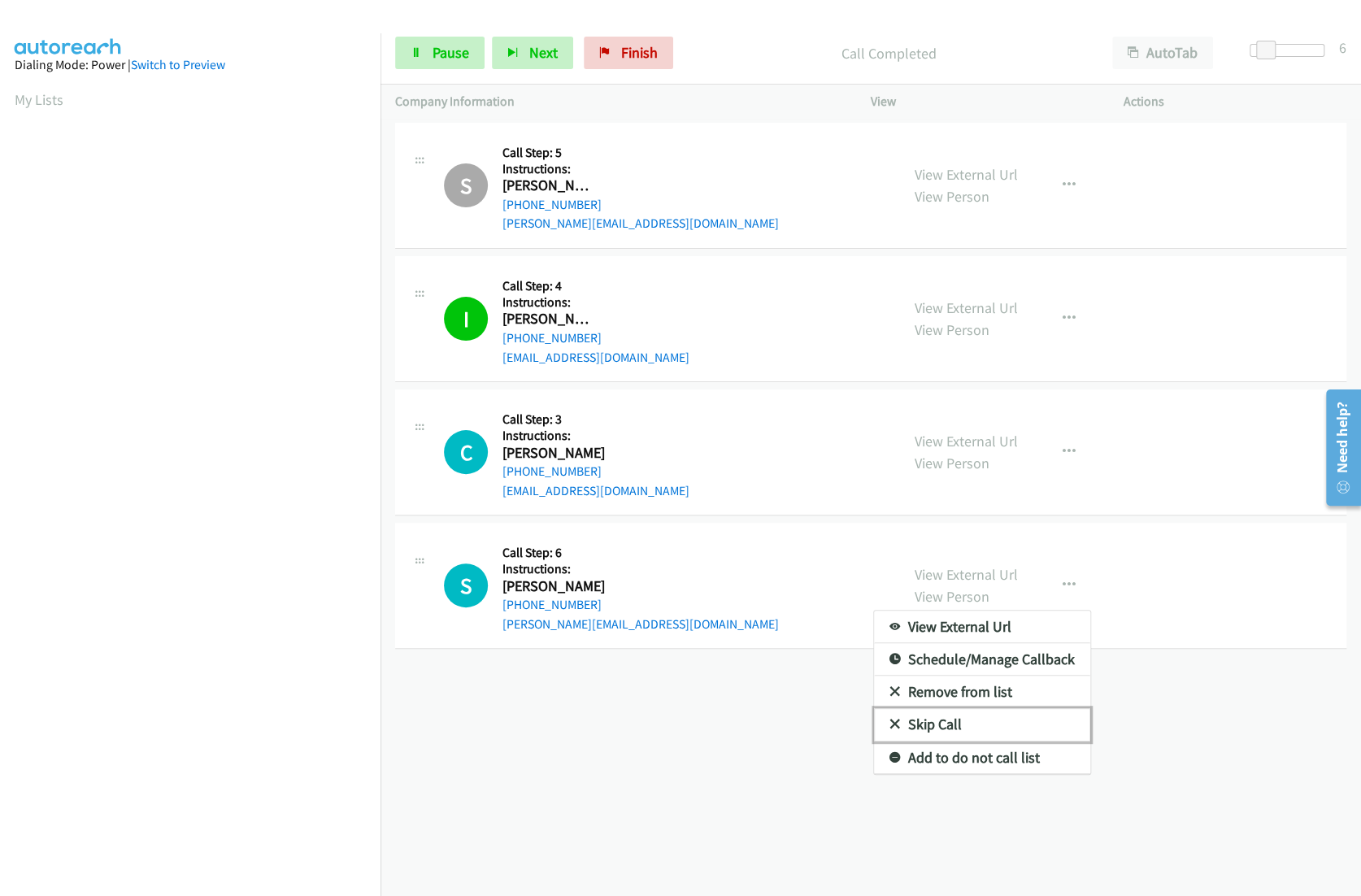
click at [985, 723] on link "Skip Call" at bounding box center [982, 724] width 216 height 33
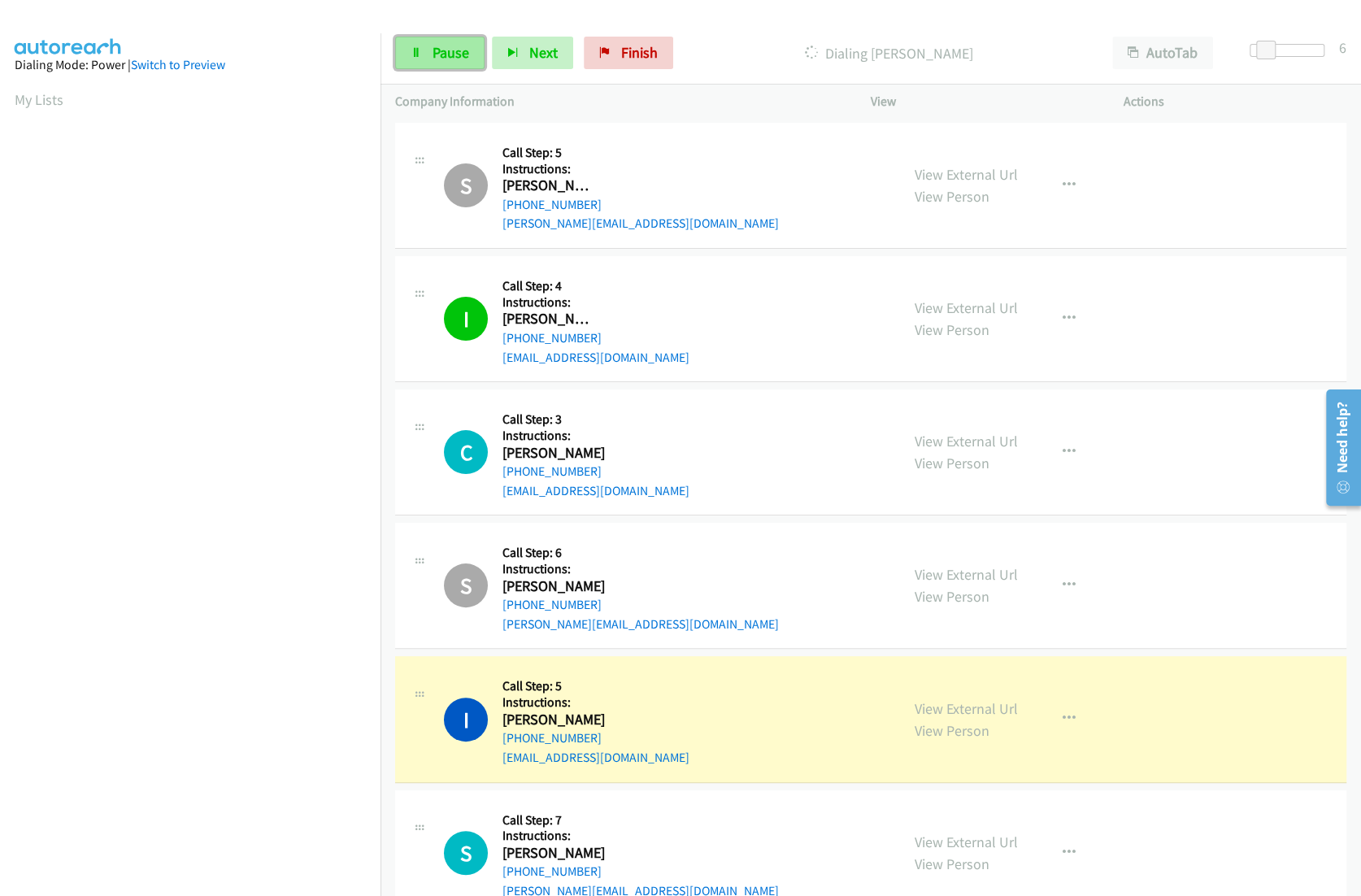
click at [420, 58] on icon at bounding box center [417, 54] width 12 height 12
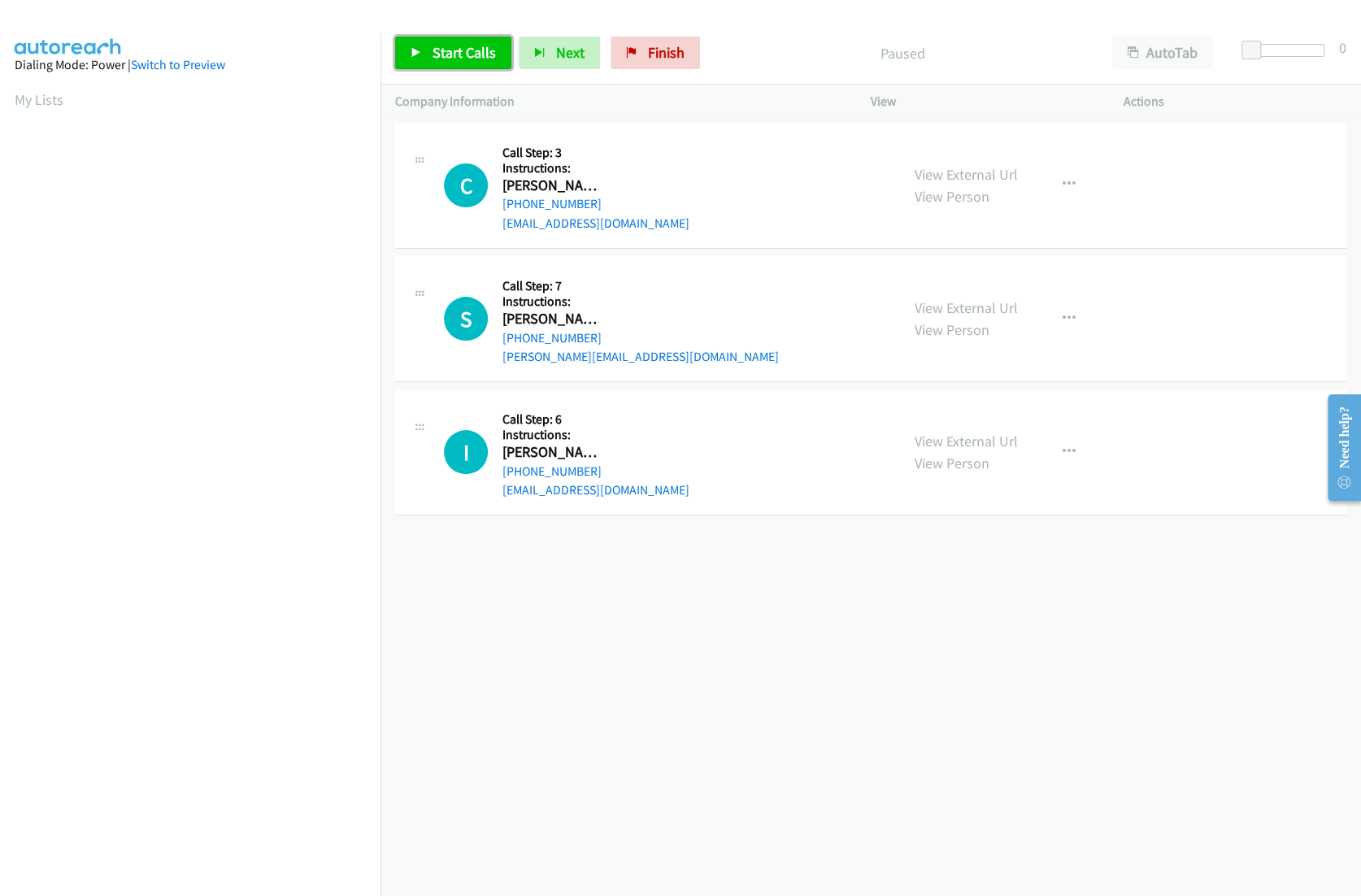
click at [463, 61] on span "Start Calls" at bounding box center [464, 52] width 64 height 18
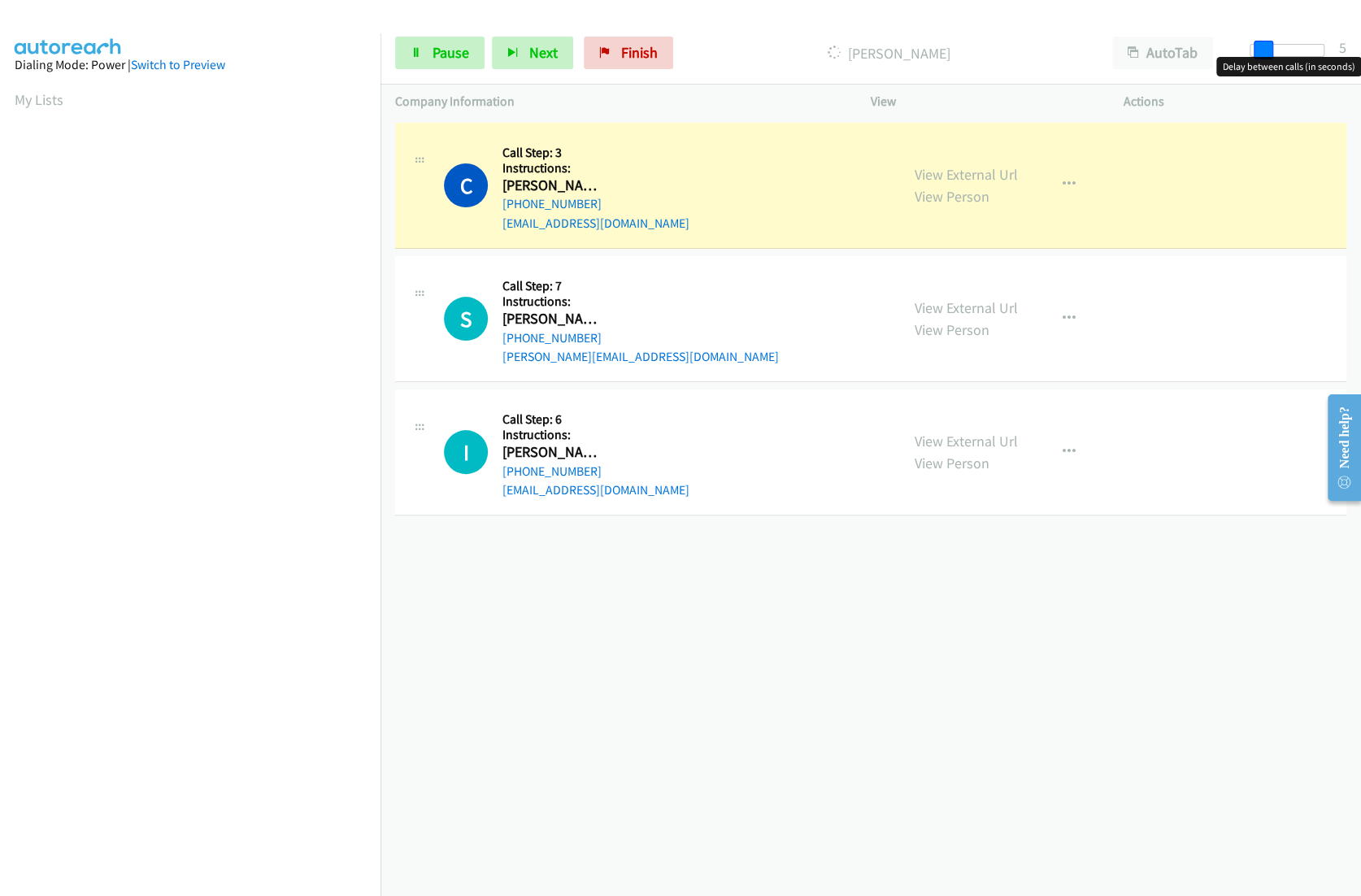
click at [1260, 47] on div at bounding box center [1286, 50] width 75 height 13
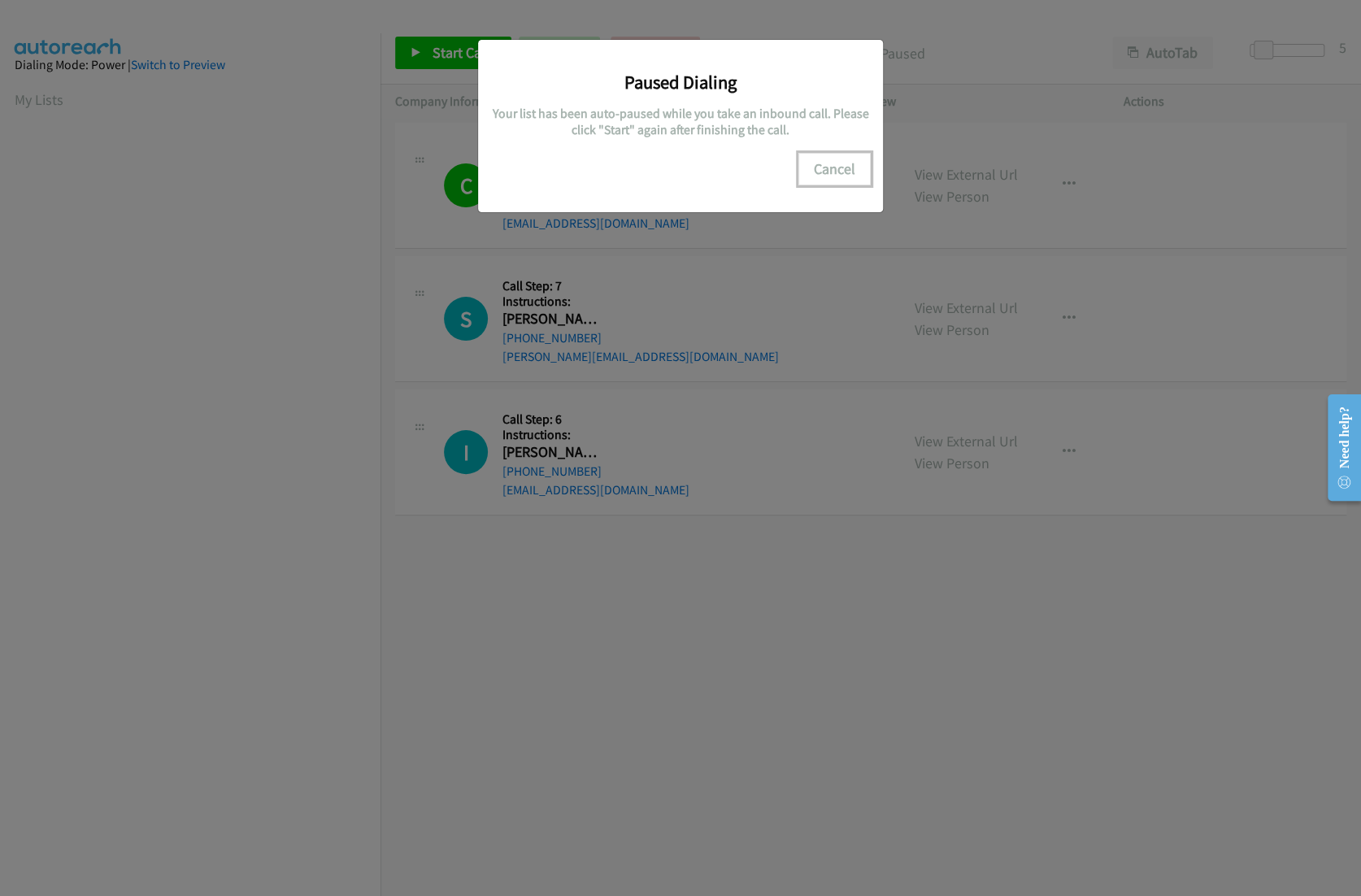
click at [847, 168] on button "Cancel" at bounding box center [835, 168] width 72 height 33
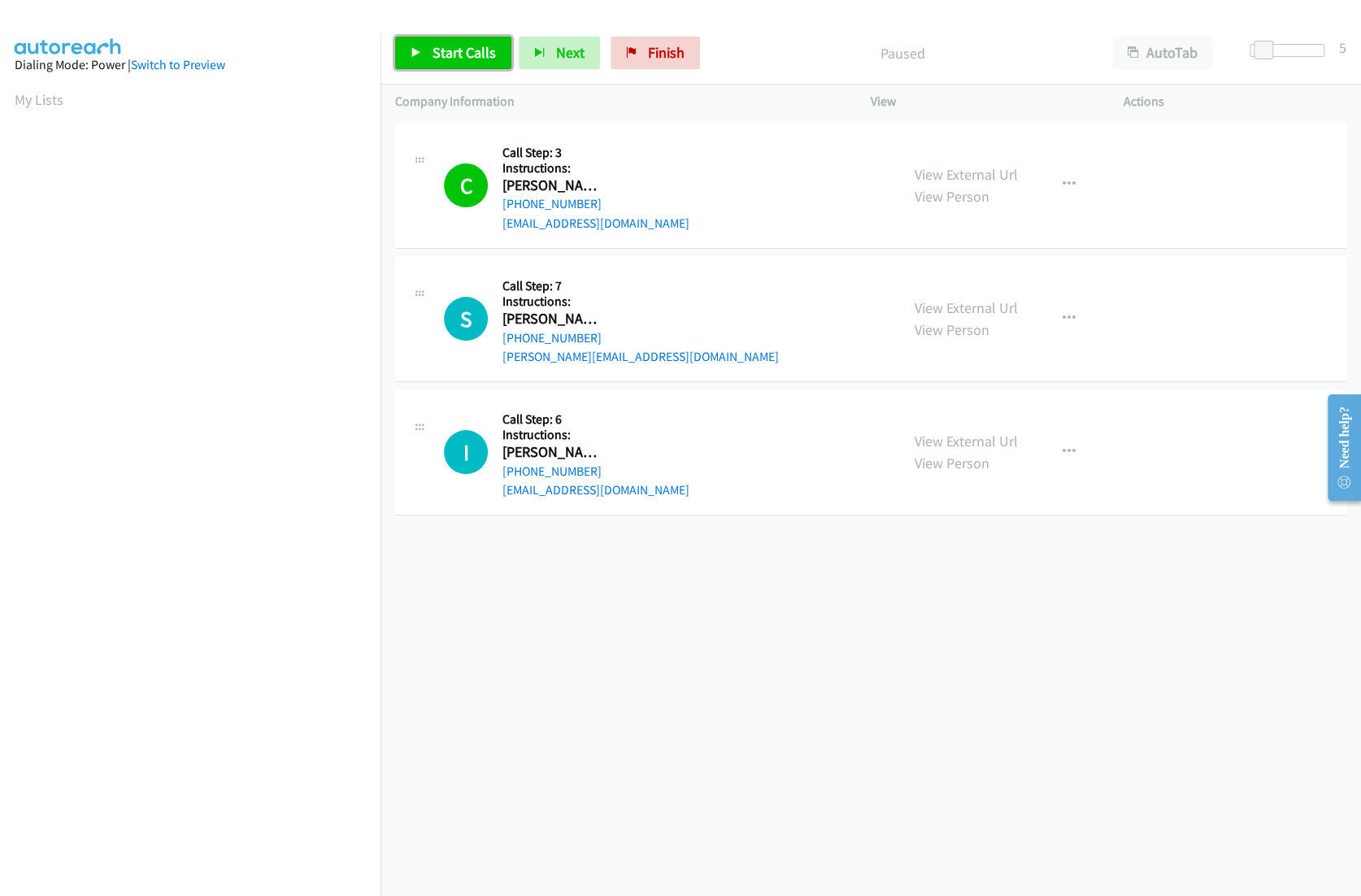
click at [453, 62] on link "Start Calls" at bounding box center [453, 53] width 116 height 33
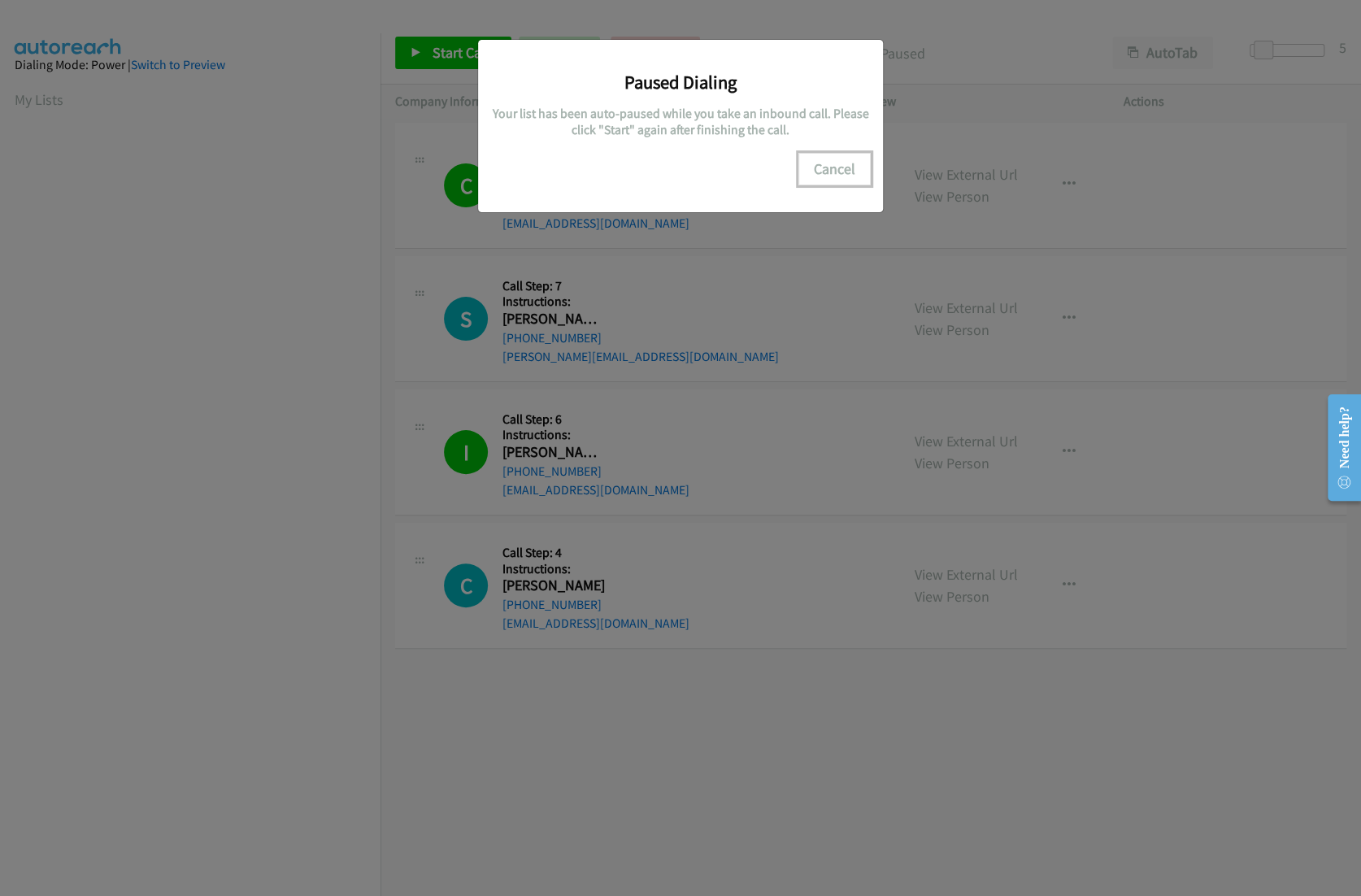
click at [840, 184] on button "Cancel" at bounding box center [835, 168] width 72 height 33
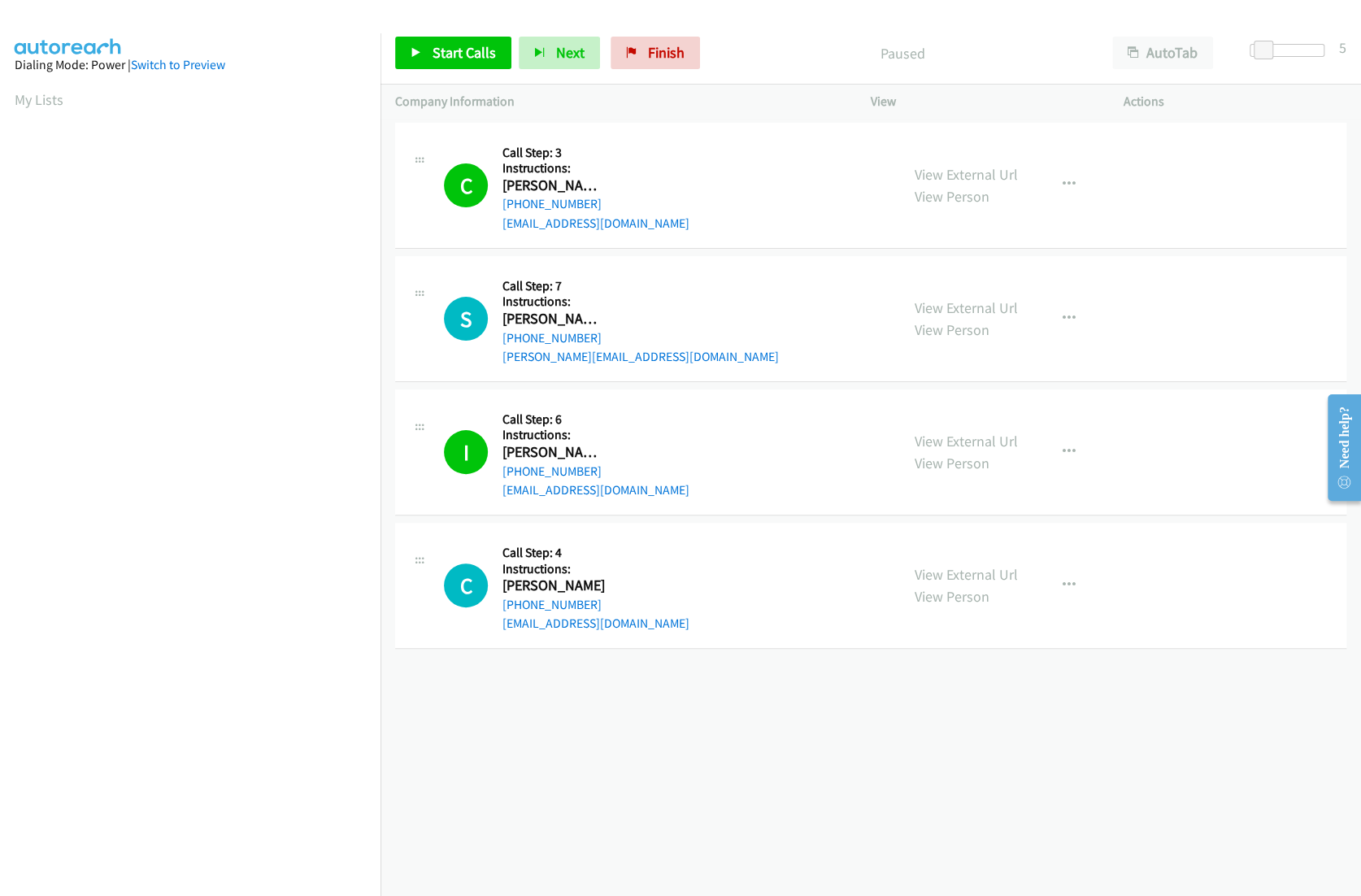
click at [405, 28] on div "Start Calls Pause Next Finish Paused AutoTab AutoTab 5" at bounding box center [871, 53] width 981 height 63
click at [419, 44] on link "Start Calls" at bounding box center [453, 53] width 116 height 33
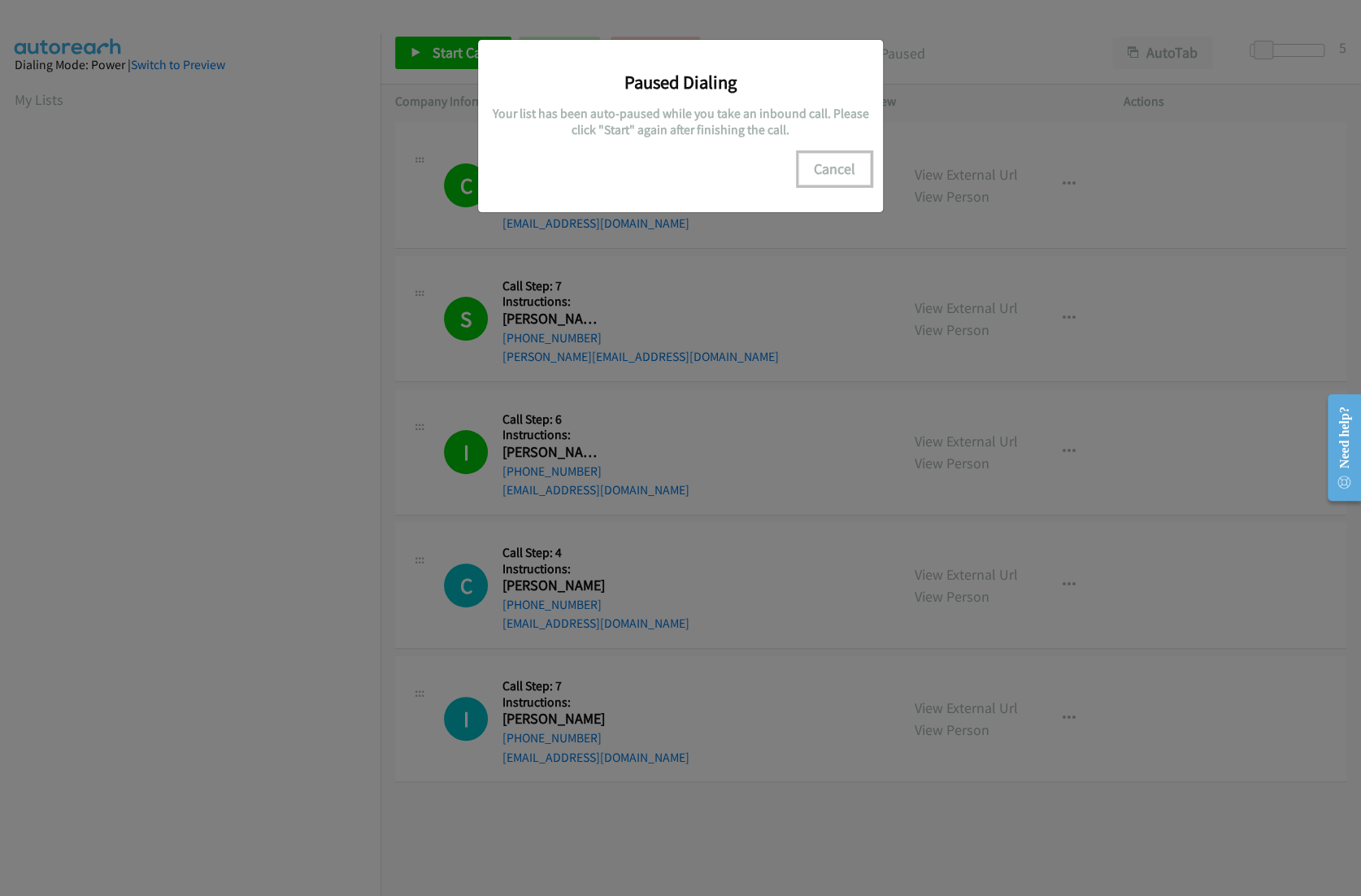
click at [843, 163] on button "Cancel" at bounding box center [835, 168] width 72 height 33
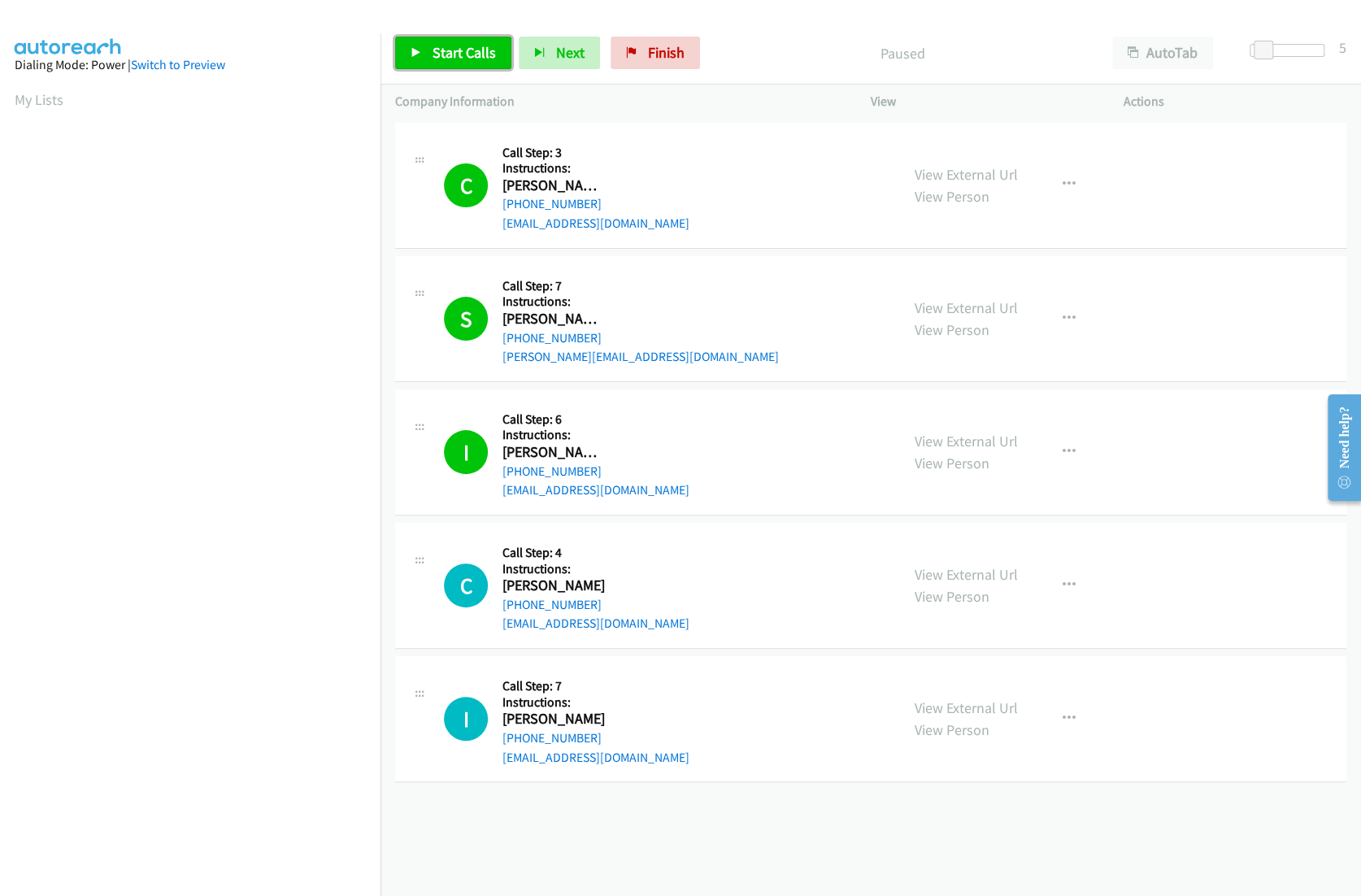
click at [456, 60] on span "Start Calls" at bounding box center [464, 52] width 64 height 18
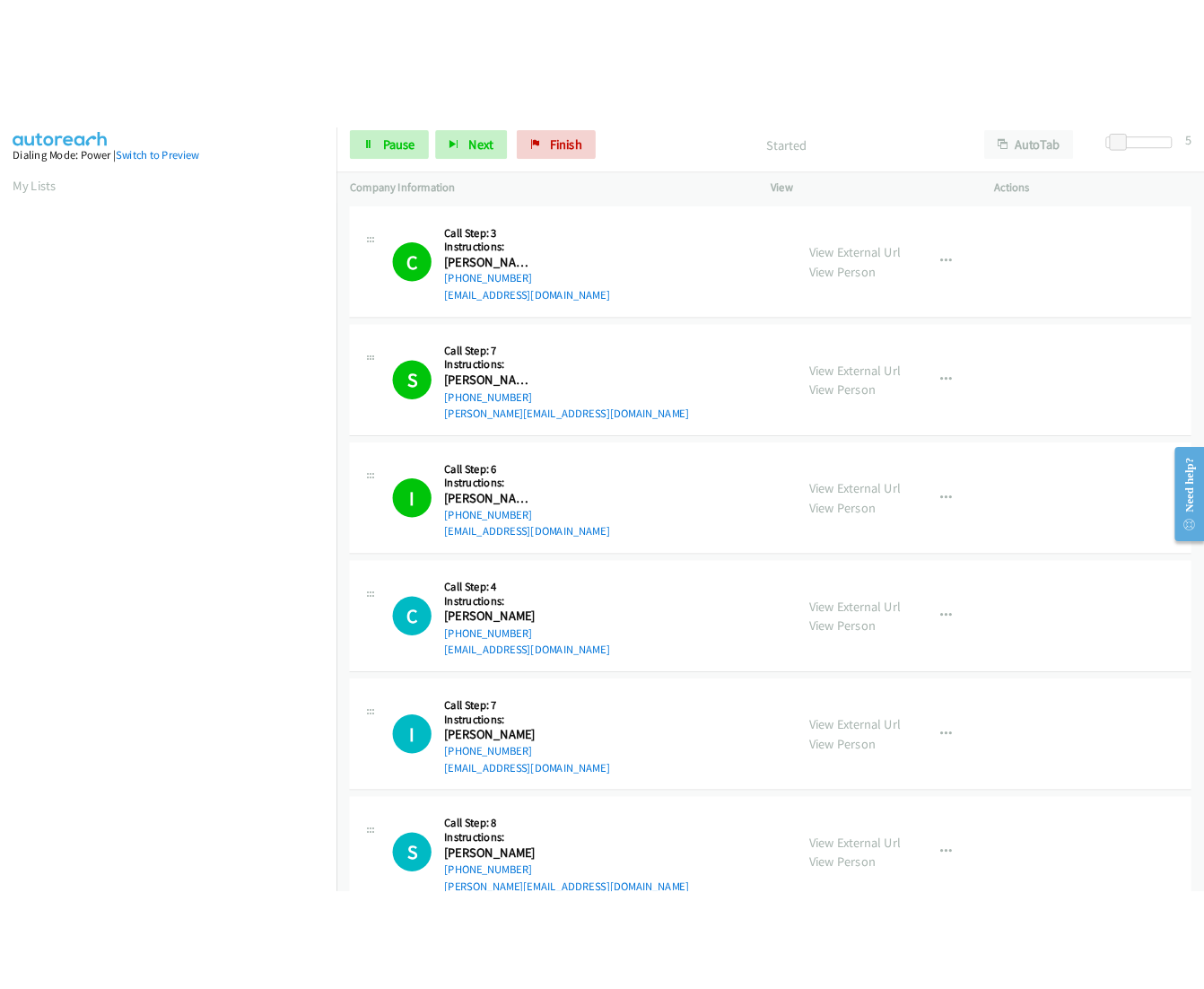
scroll to position [34, 0]
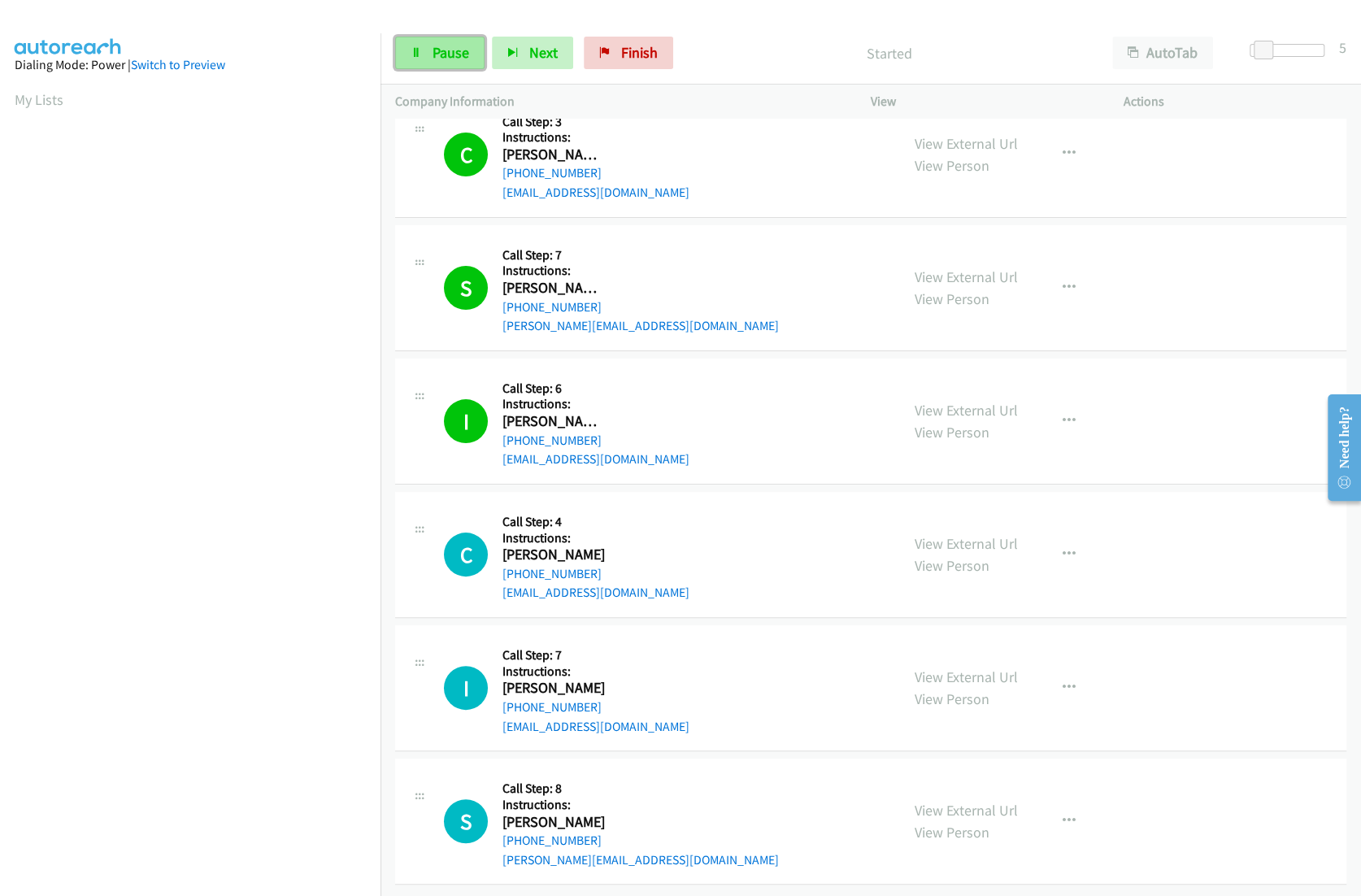
click at [448, 52] on span "Pause" at bounding box center [451, 52] width 37 height 18
click at [452, 52] on span "Start Calls" at bounding box center [464, 52] width 64 height 18
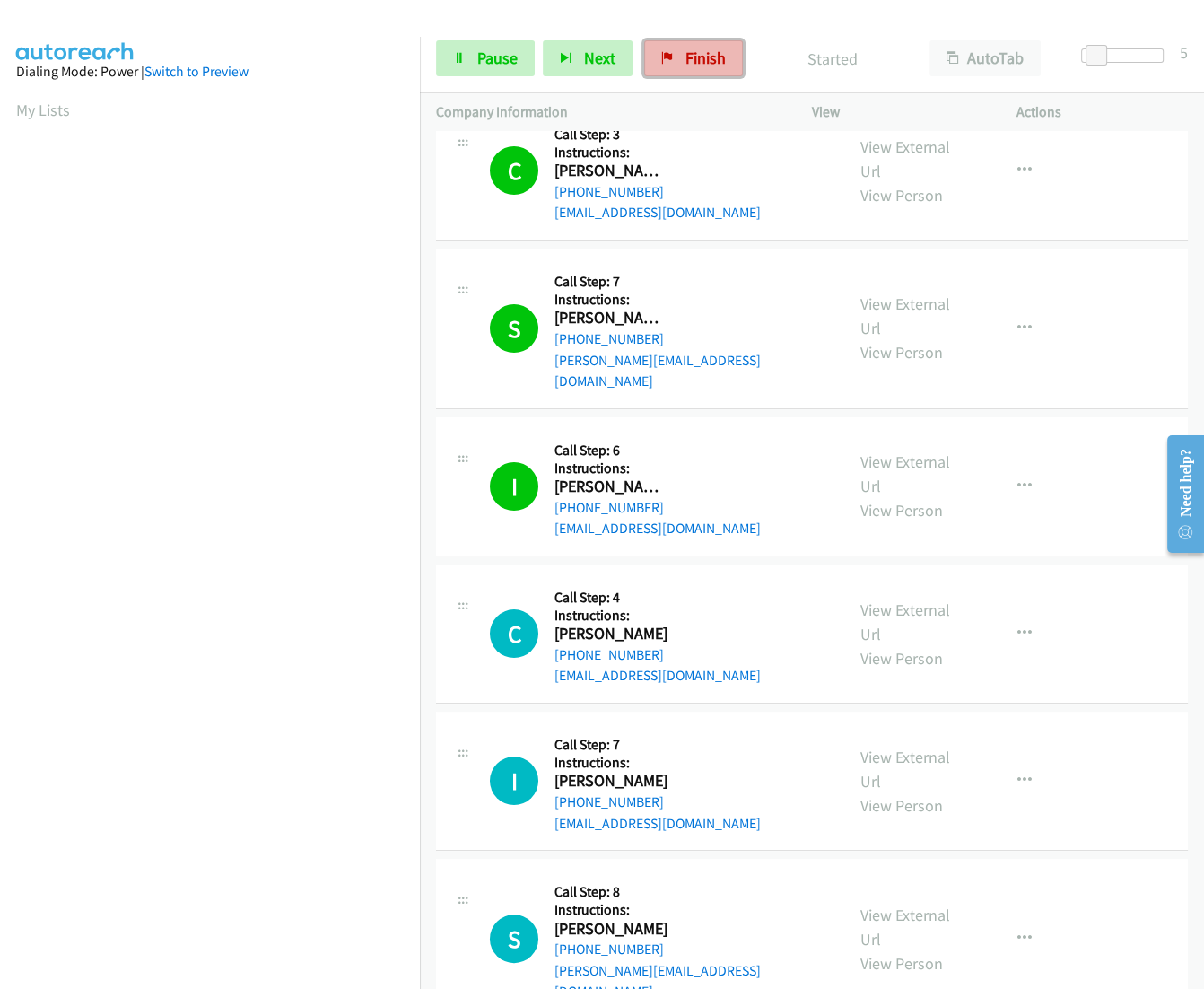
click at [731, 65] on link "Finish" at bounding box center [693, 58] width 99 height 36
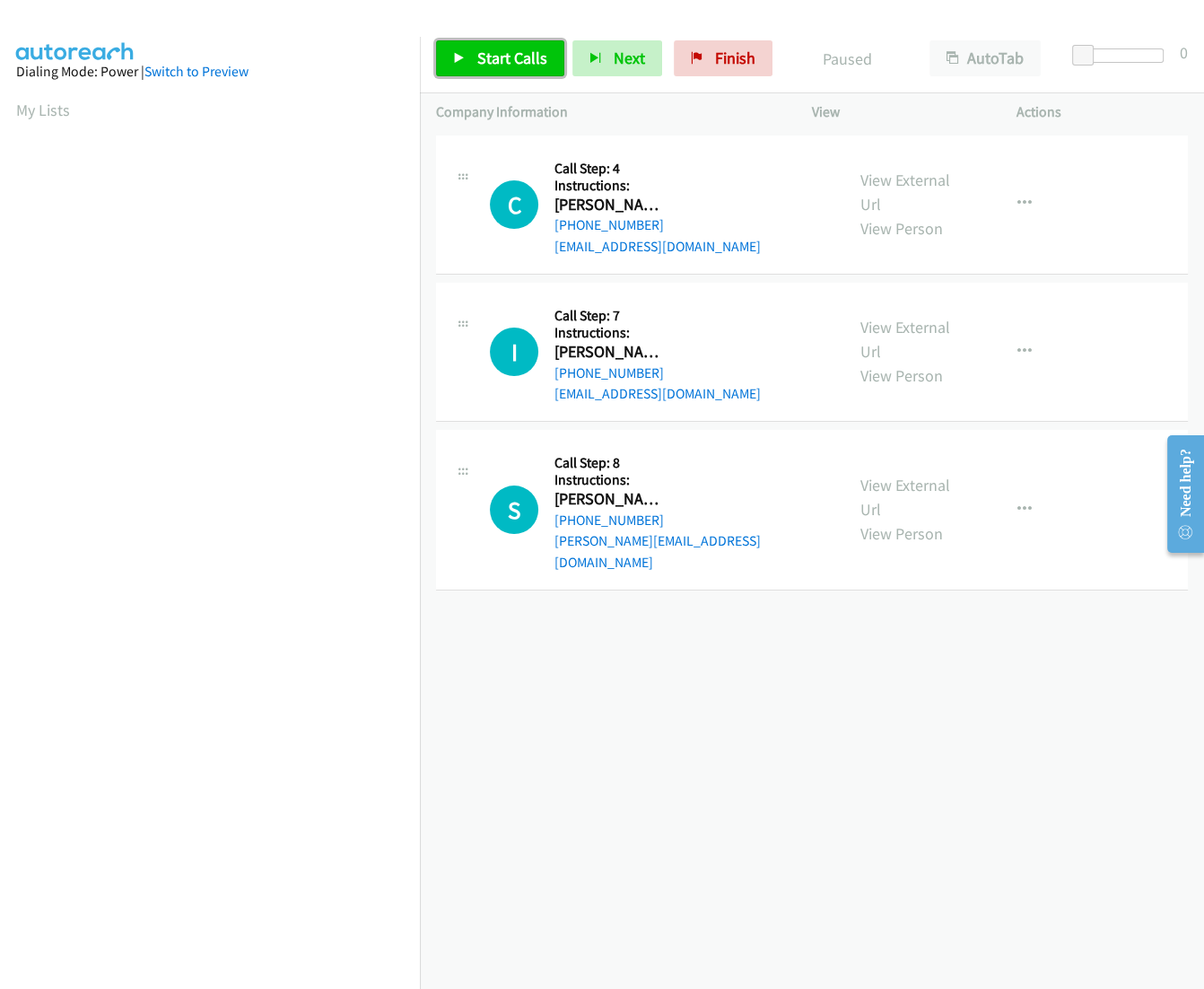
click at [488, 67] on span "Start Calls" at bounding box center [512, 57] width 70 height 20
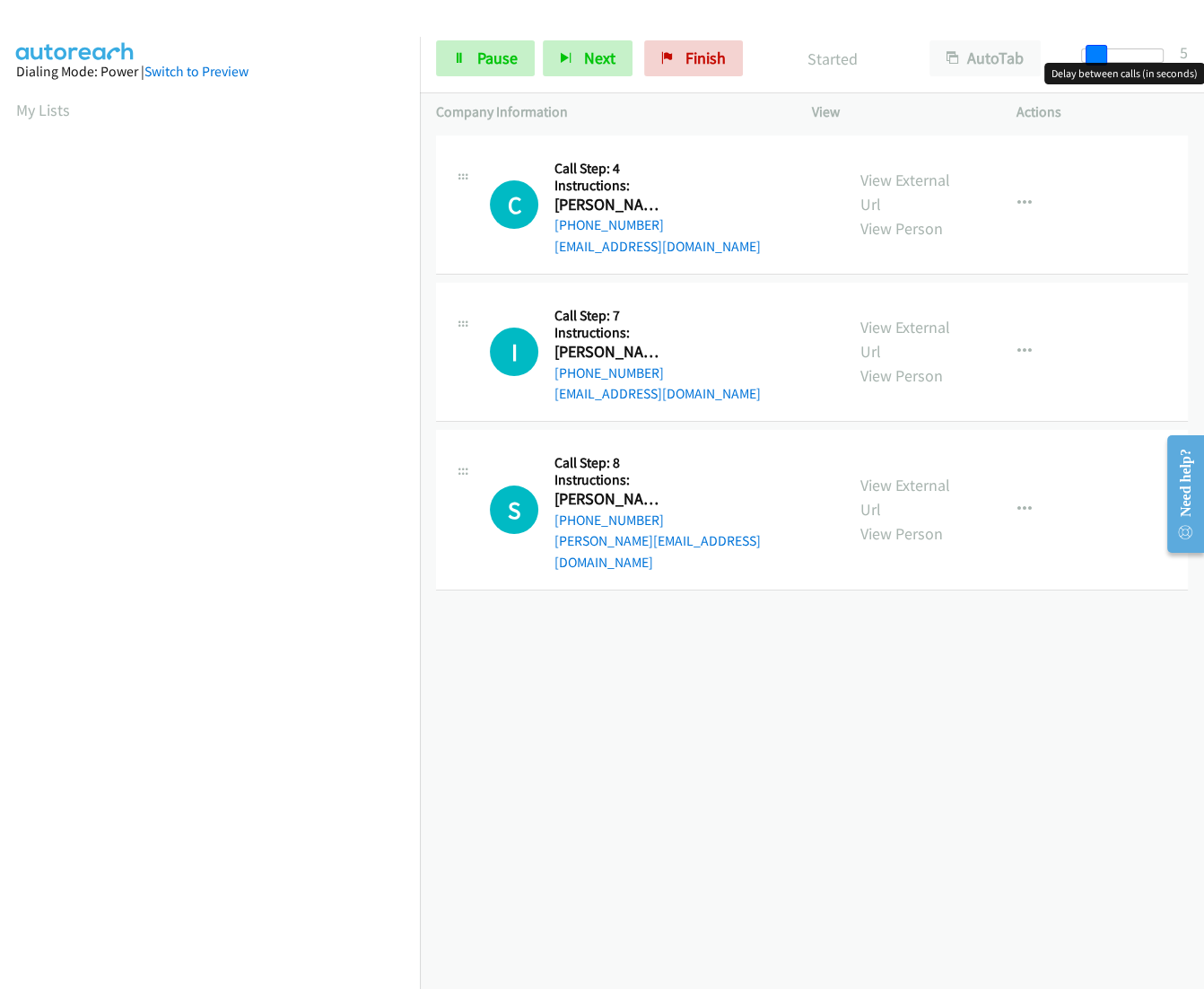
drag, startPoint x: 1089, startPoint y: 52, endPoint x: 1100, endPoint y: 52, distance: 11.0
click at [1100, 52] on span at bounding box center [1096, 56] width 21 height 21
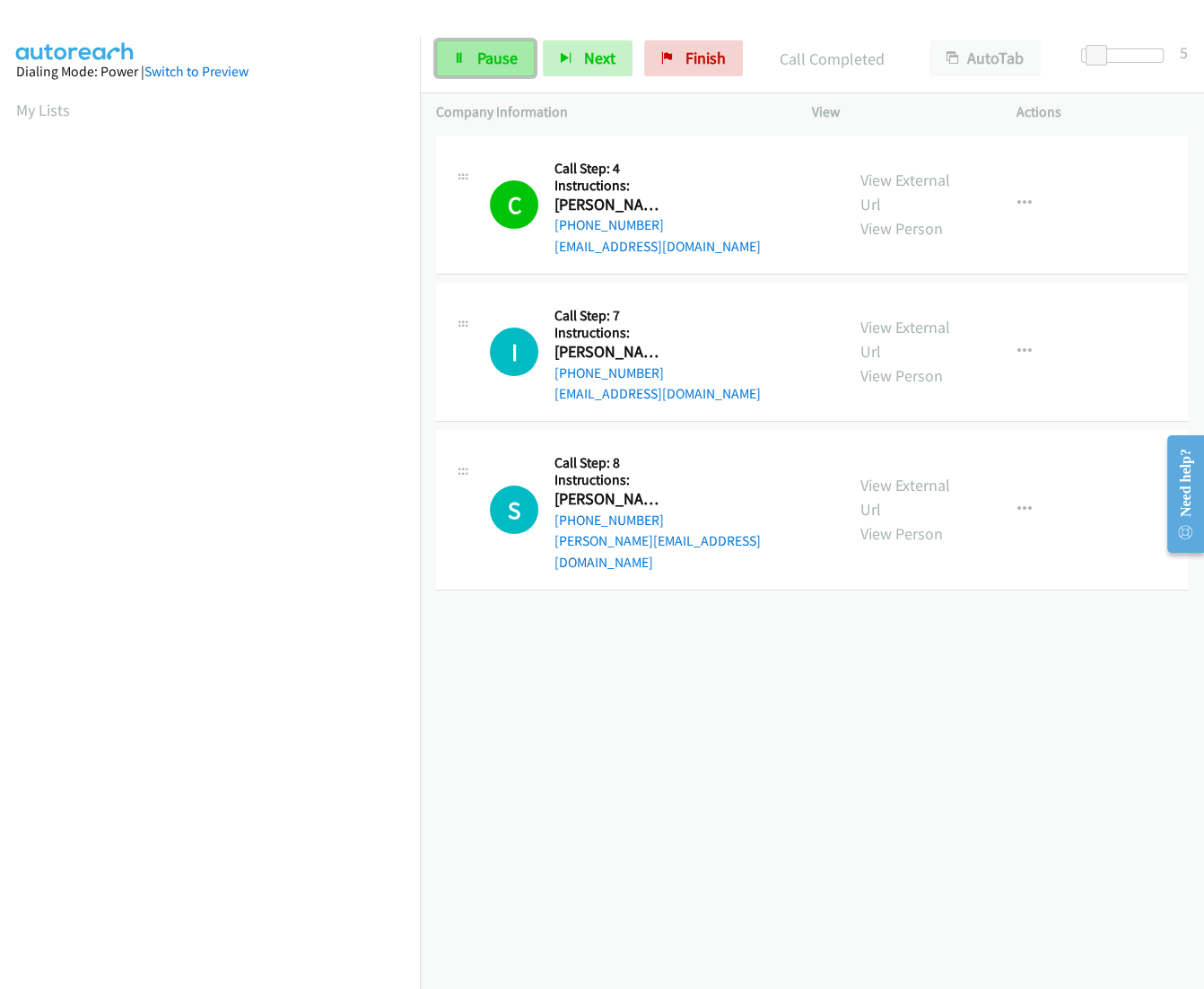
click at [490, 72] on link "Pause" at bounding box center [485, 58] width 99 height 36
click at [490, 72] on link "Start Calls" at bounding box center [499, 58] width 129 height 36
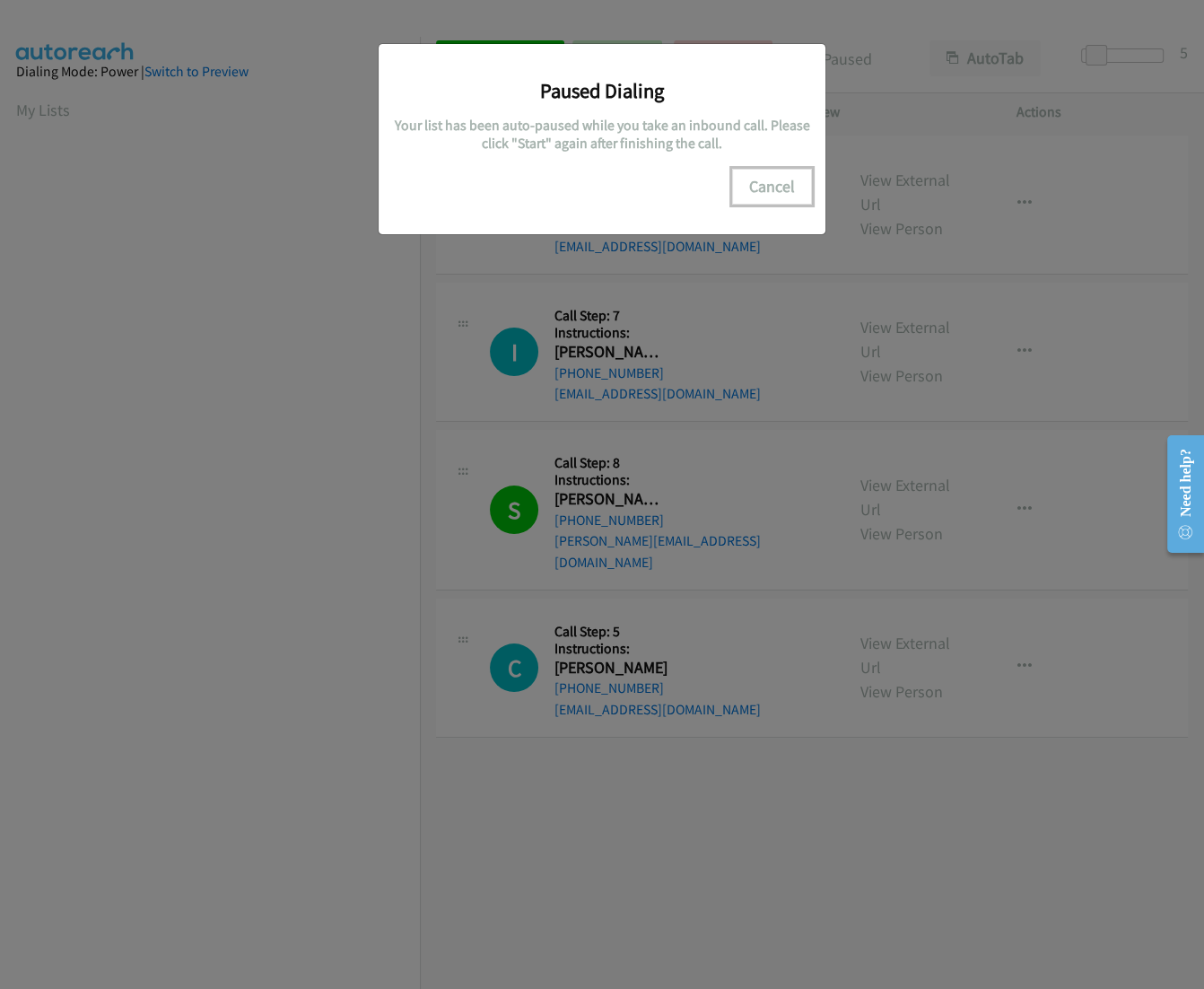
click at [777, 179] on button "Cancel" at bounding box center [772, 186] width 80 height 36
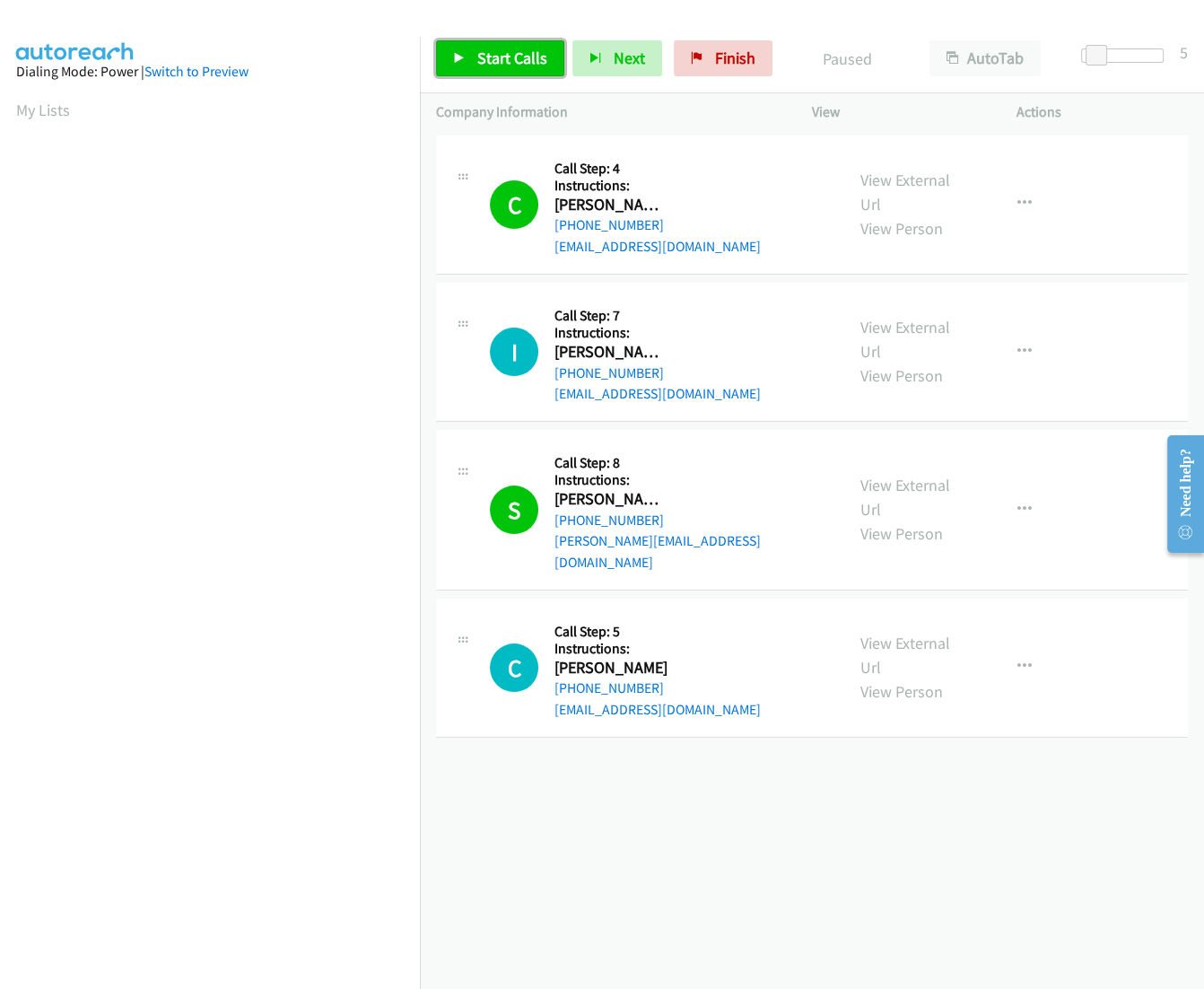
click at [477, 58] on span "Start Calls" at bounding box center [512, 57] width 70 height 20
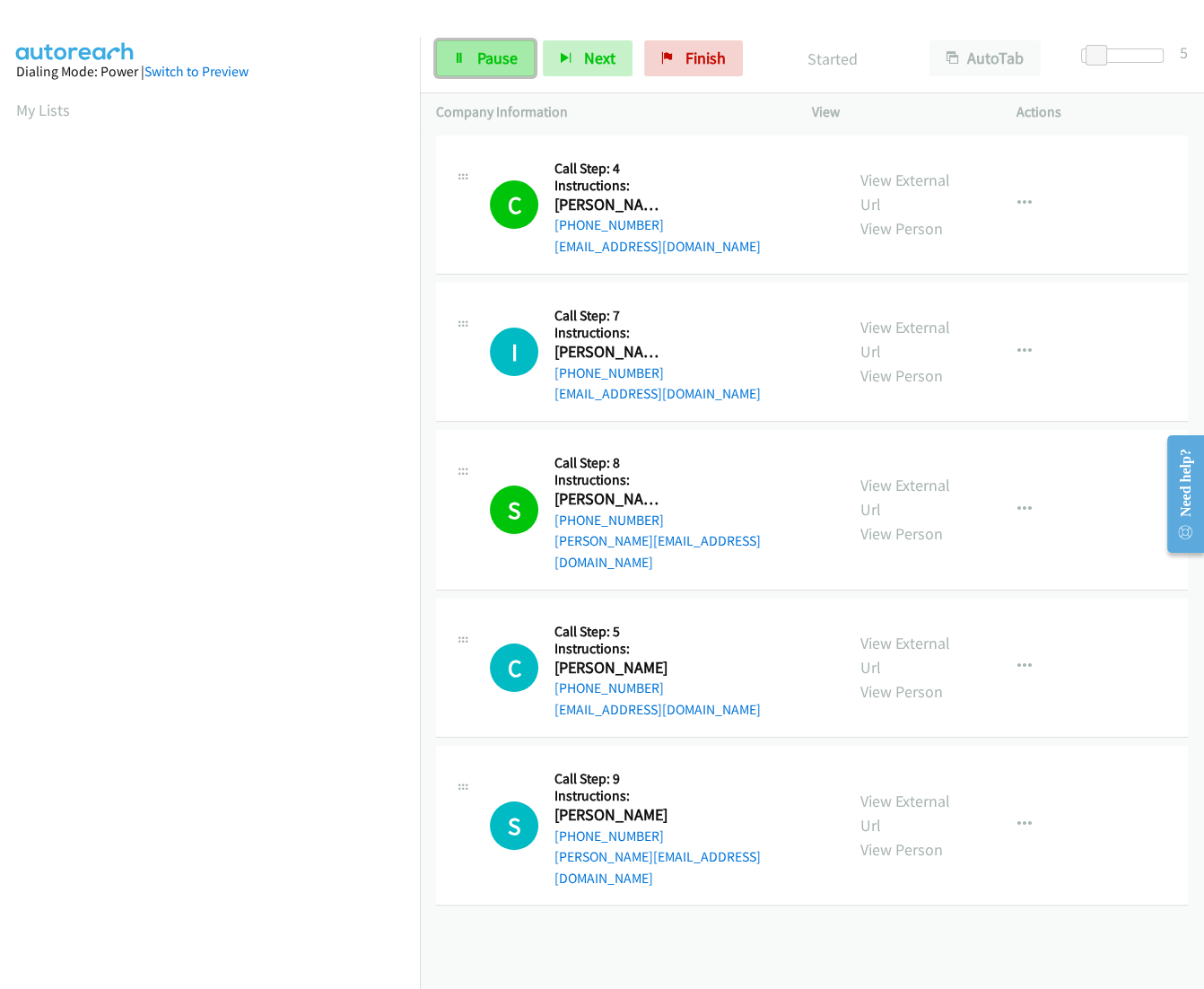
click at [494, 62] on span "Pause" at bounding box center [498, 57] width 41 height 20
click at [494, 62] on span "Start Calls" at bounding box center [512, 57] width 70 height 20
drag, startPoint x: 692, startPoint y: 72, endPoint x: 1122, endPoint y: 69, distance: 430.0
click at [692, 72] on link "Finish" at bounding box center [693, 58] width 99 height 36
